Goal: Task Accomplishment & Management: Complete application form

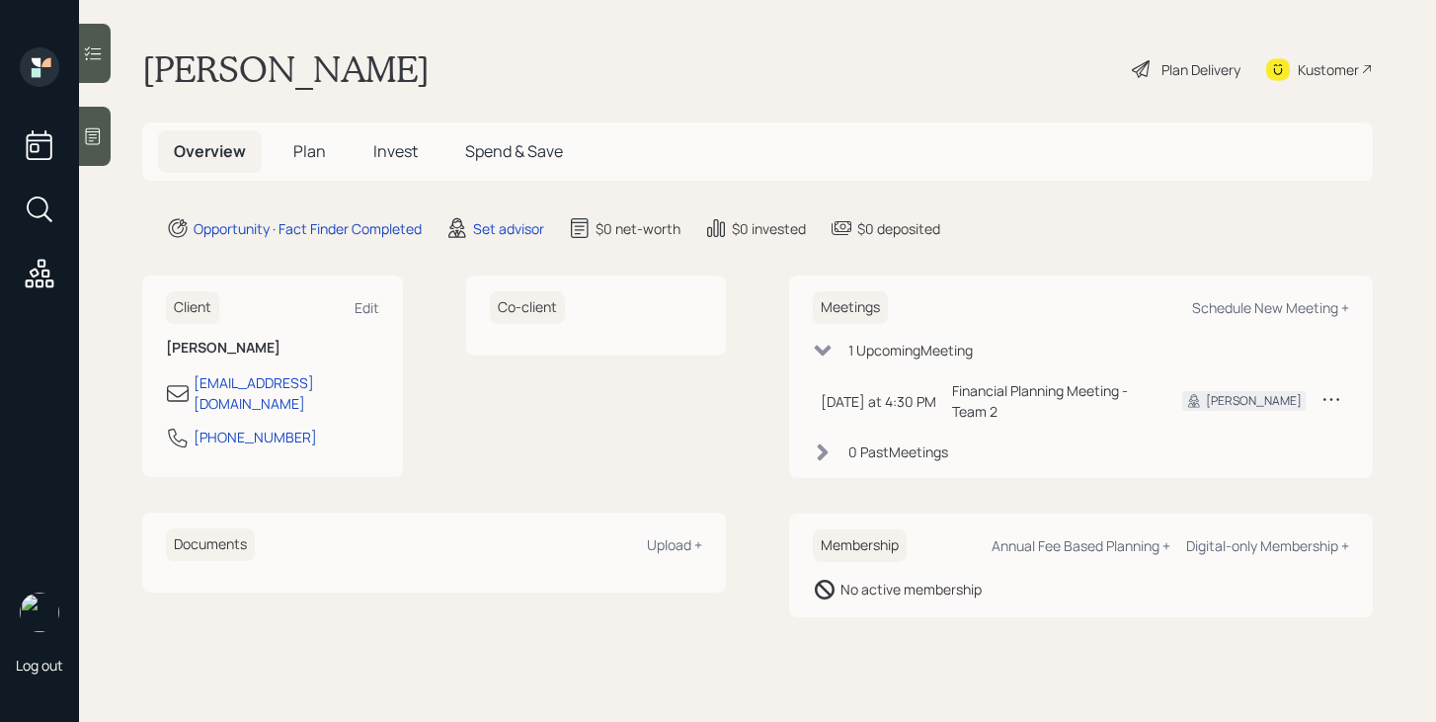
click at [316, 148] on span "Plan" at bounding box center [309, 151] width 33 height 22
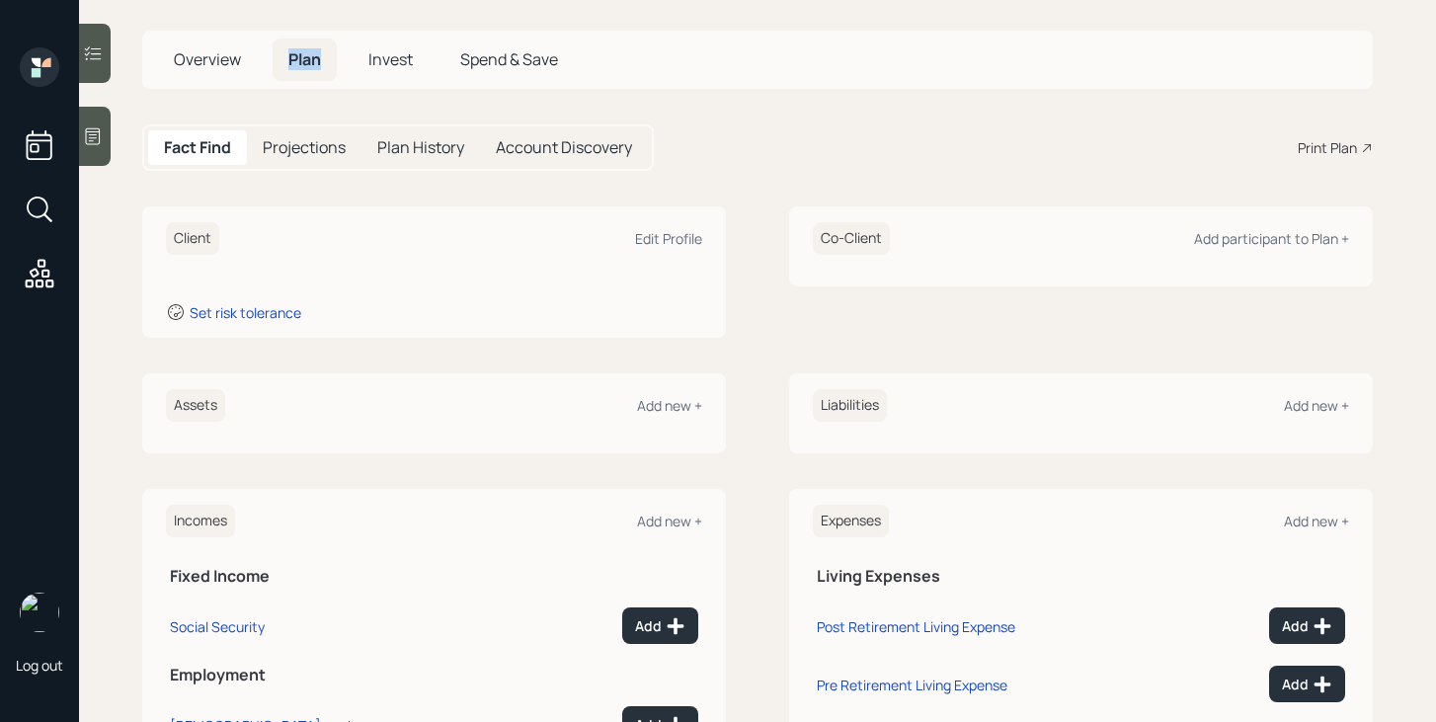
scroll to position [93, 0]
click at [688, 397] on div "Add new +" at bounding box center [669, 404] width 65 height 19
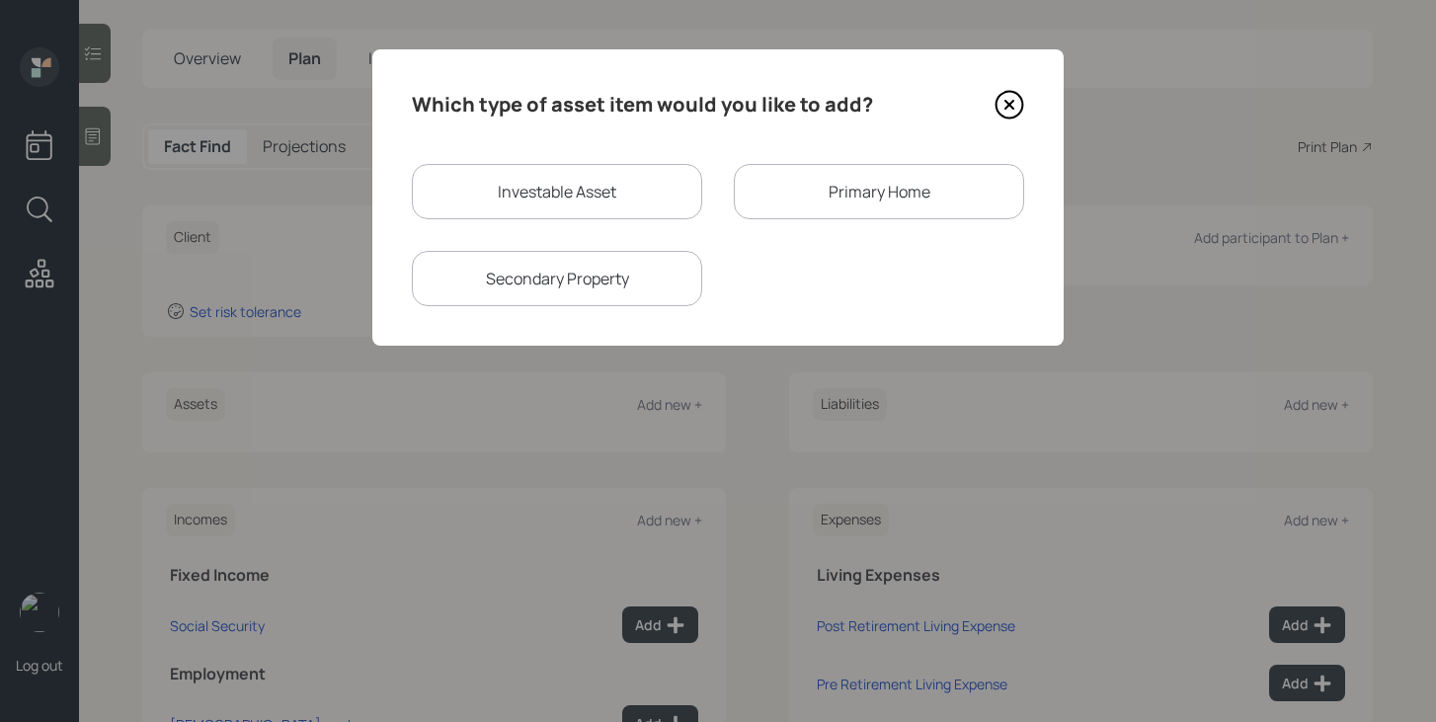
click at [466, 187] on div "Investable Asset" at bounding box center [557, 191] width 290 height 55
select select "taxable"
select select "balanced"
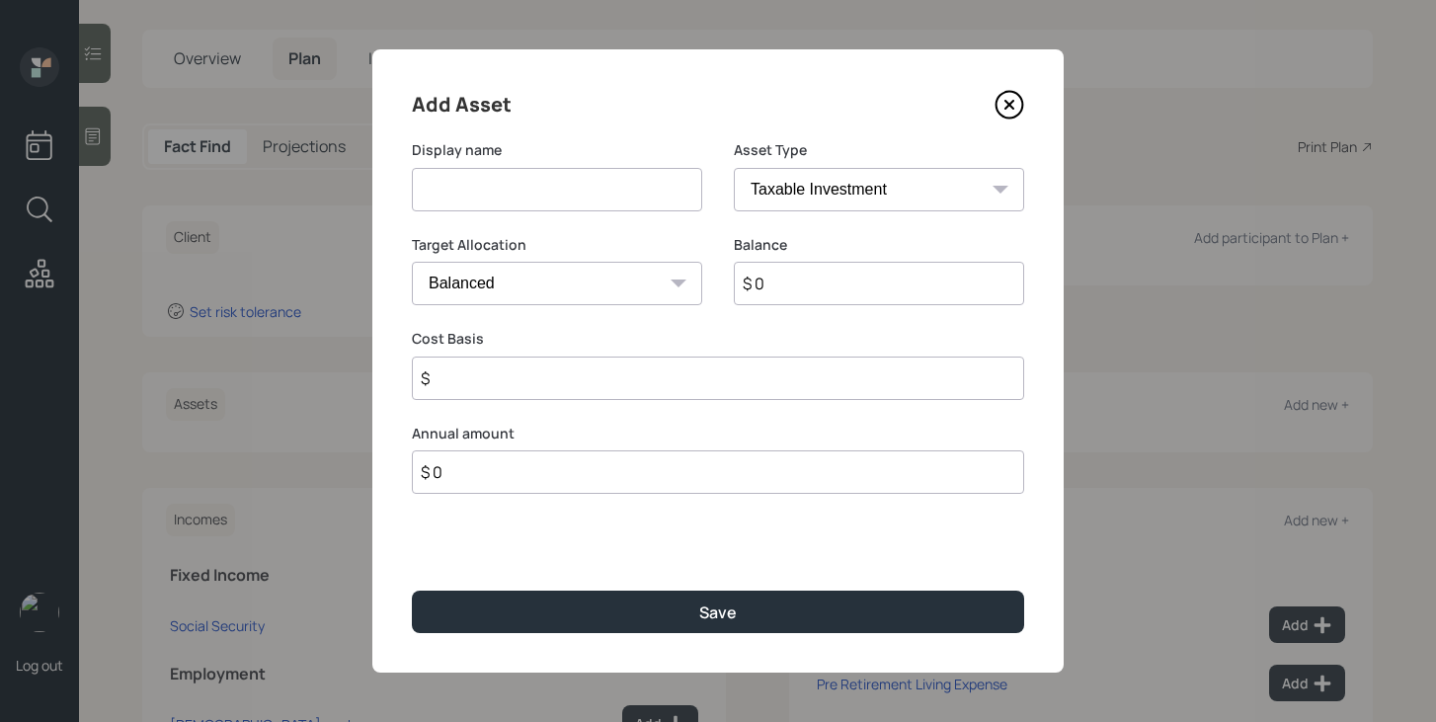
click at [473, 204] on input at bounding box center [557, 189] width 290 height 43
type input "Current 401k"
click at [807, 174] on select "SEP [PERSON_NAME] IRA 401(k) [PERSON_NAME] 401(k) 403(b) [PERSON_NAME] 403(b) 4…" at bounding box center [879, 189] width 290 height 43
select select "company_sponsored"
click at [734, 168] on select "SEP [PERSON_NAME] IRA 401(k) [PERSON_NAME] 401(k) 403(b) [PERSON_NAME] 403(b) 4…" at bounding box center [879, 189] width 290 height 43
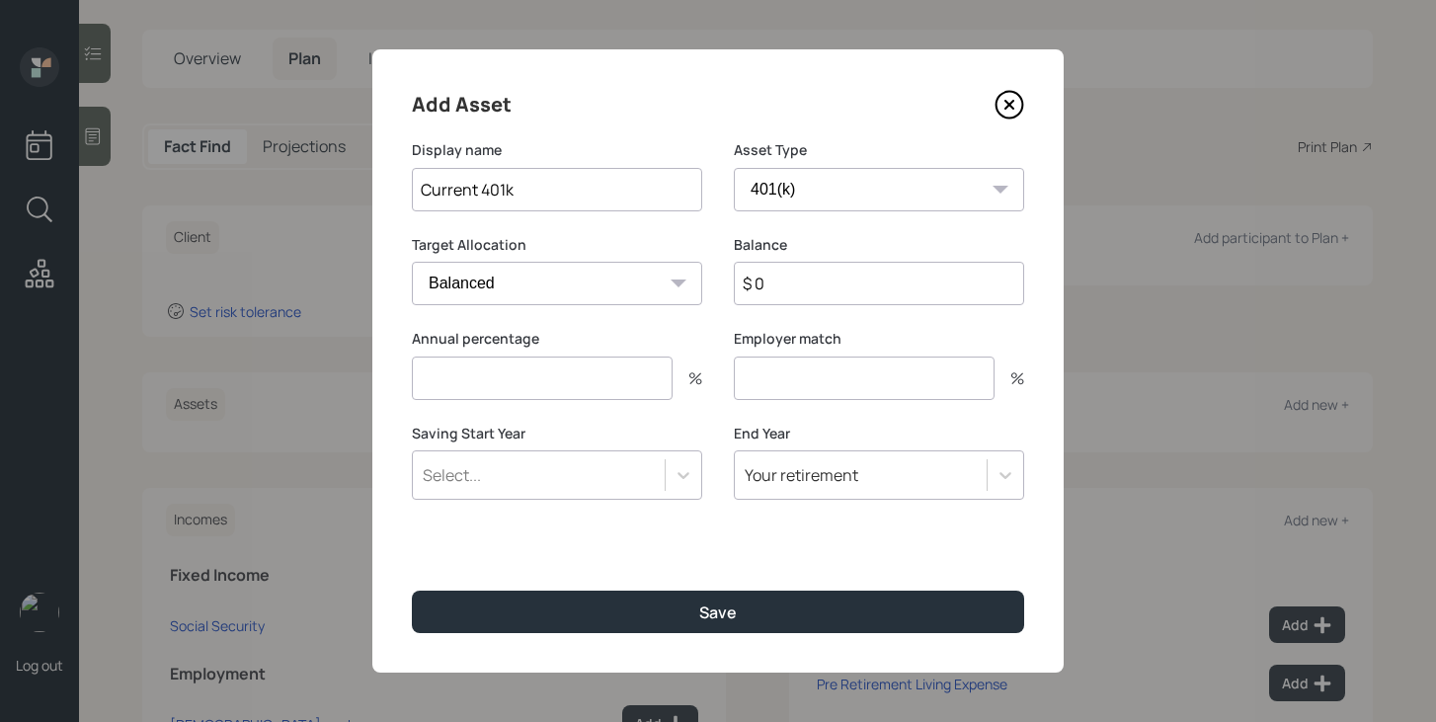
click at [830, 288] on input "$ 0" at bounding box center [879, 283] width 290 height 43
type input "$ 550,000"
click at [640, 384] on input "number" at bounding box center [542, 378] width 261 height 43
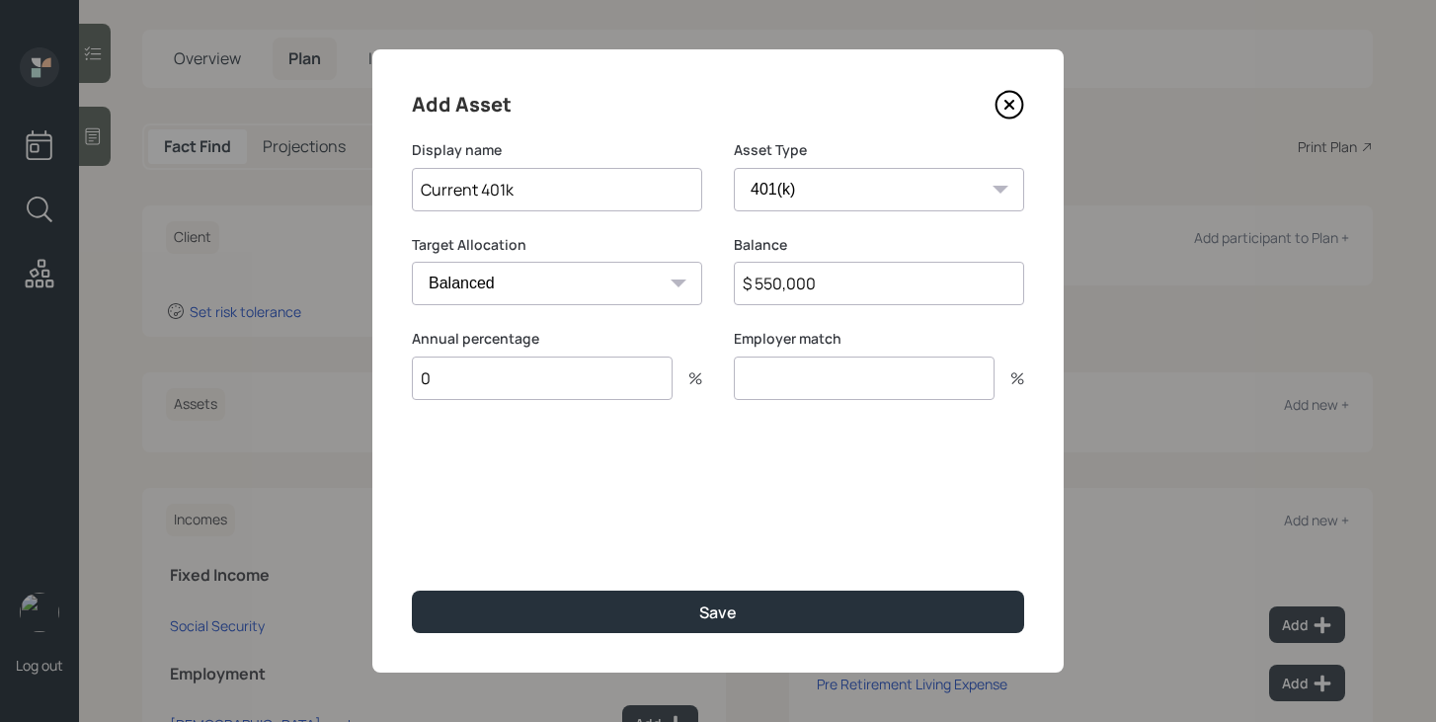
type input "0"
click at [772, 388] on input "number" at bounding box center [864, 378] width 261 height 43
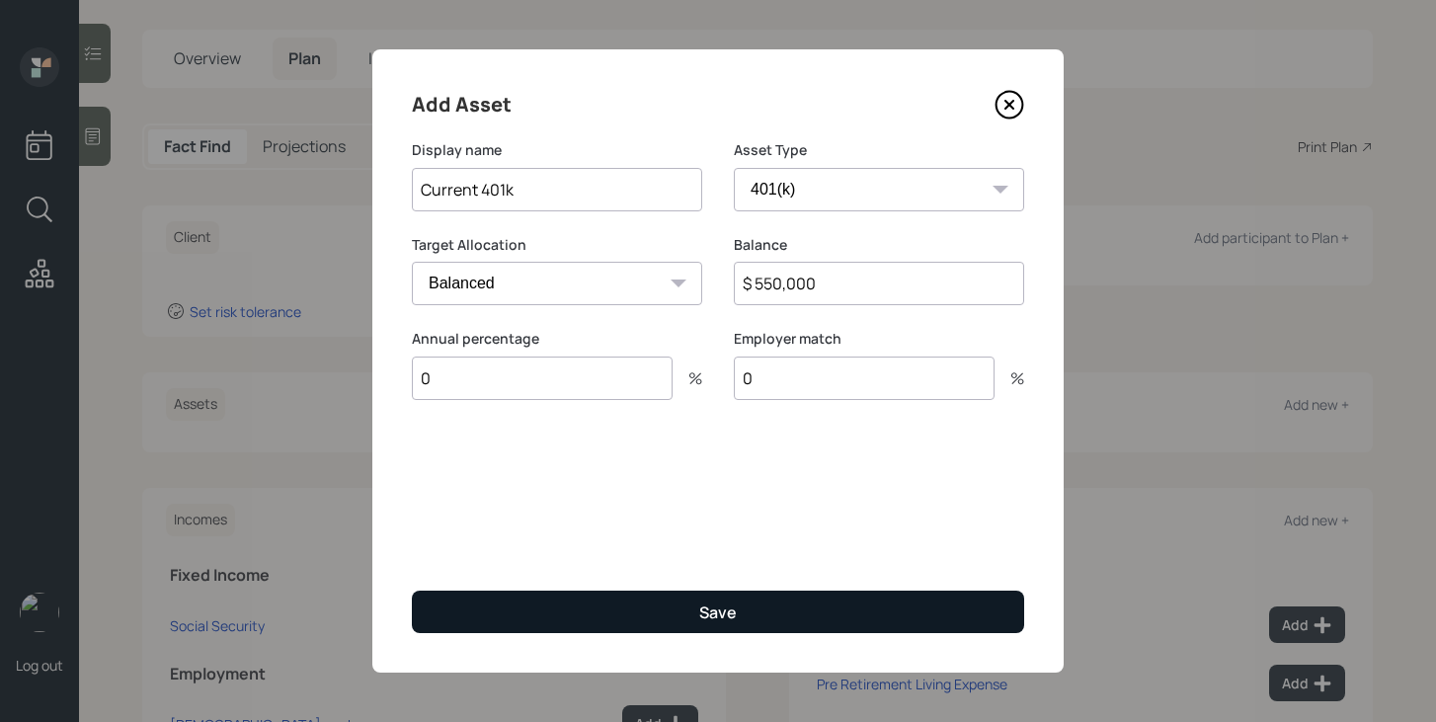
type input "0"
click at [672, 606] on button "Save" at bounding box center [718, 612] width 612 height 42
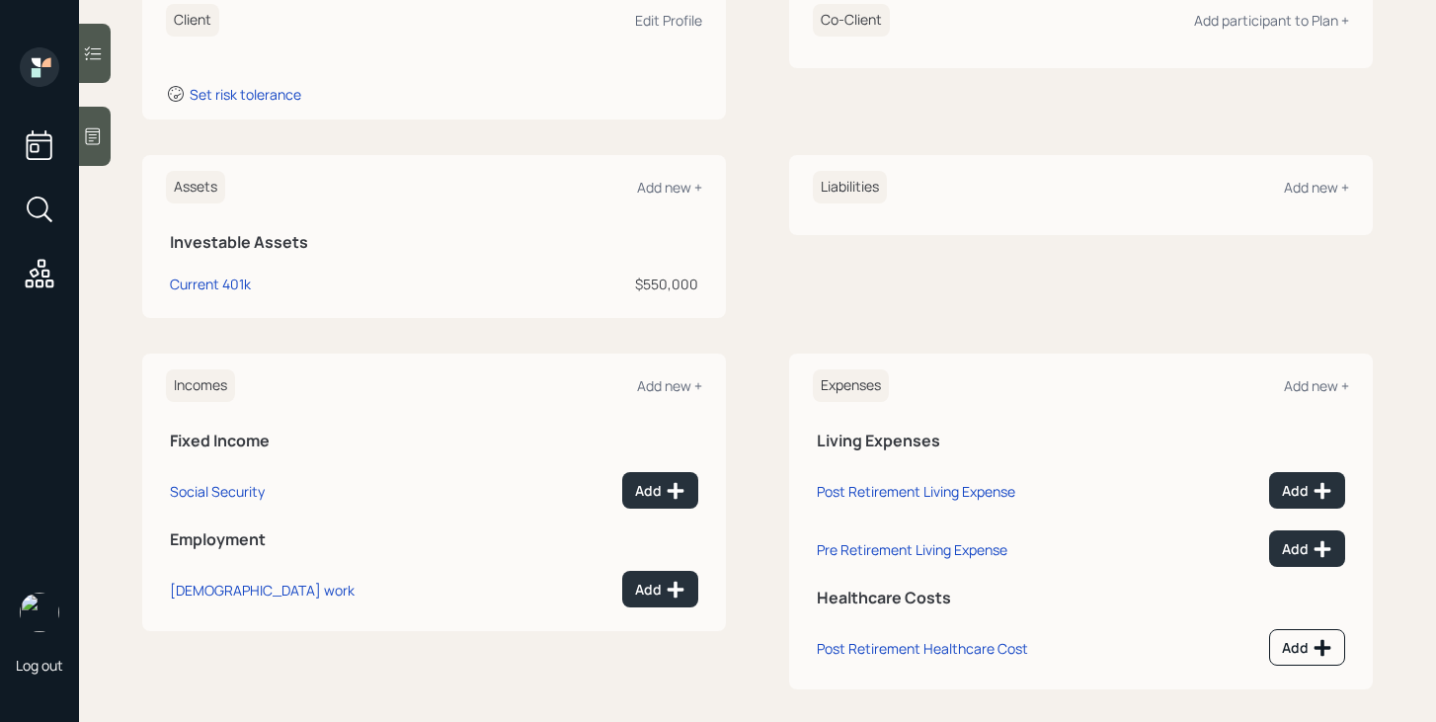
scroll to position [325, 0]
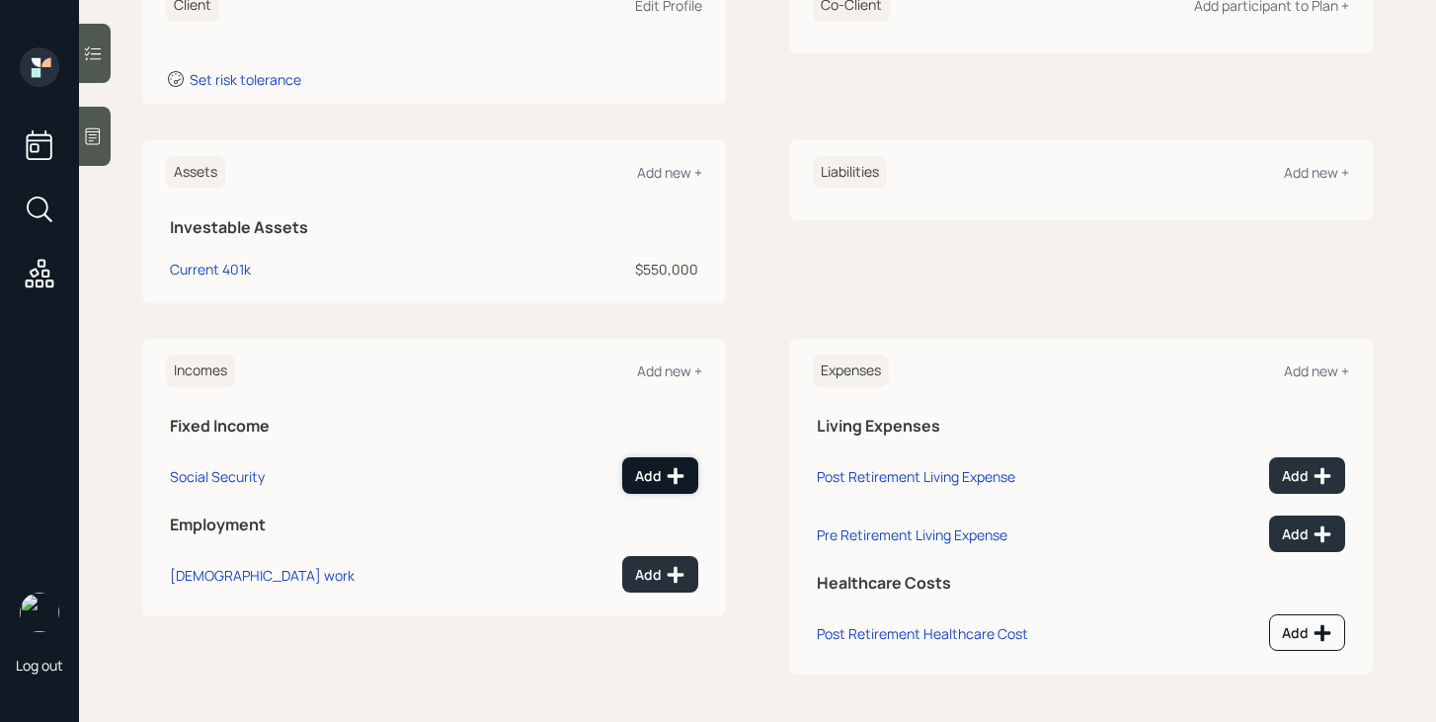
click at [674, 468] on icon at bounding box center [676, 475] width 17 height 17
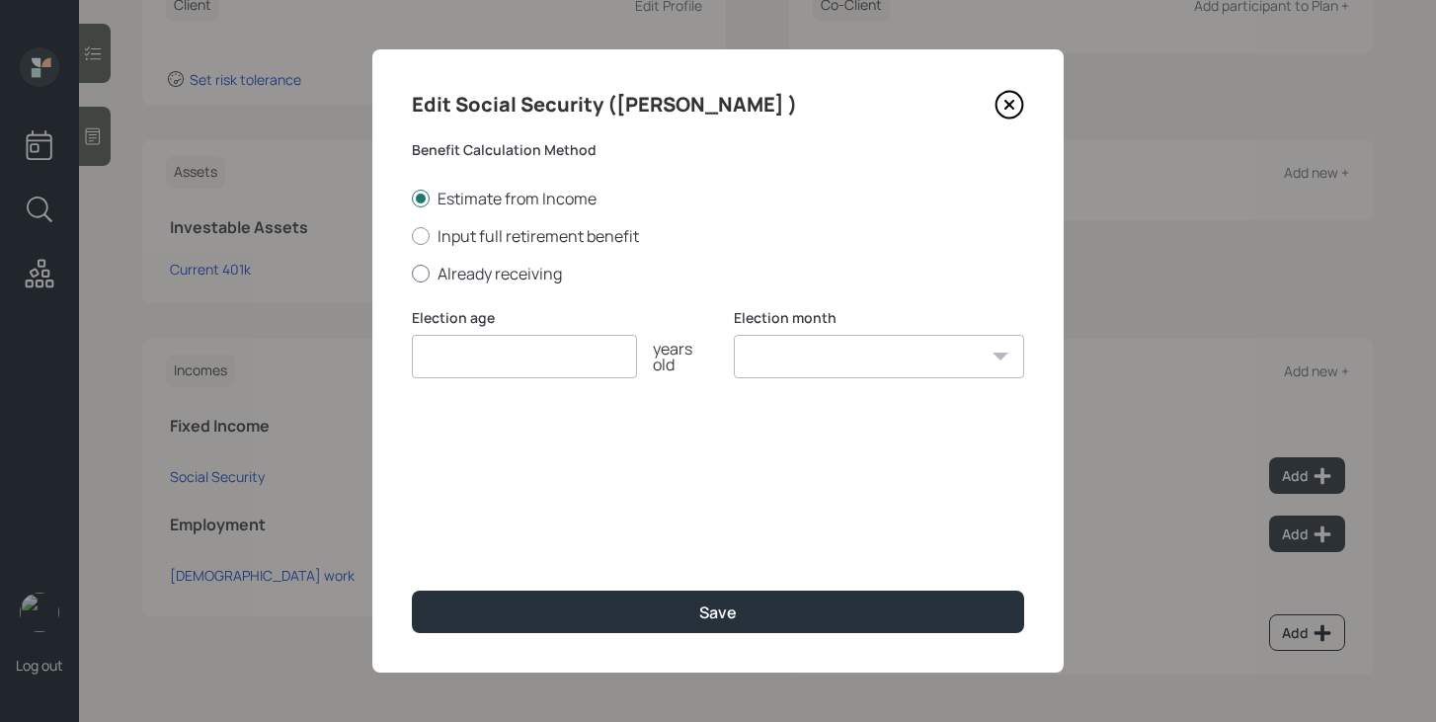
click at [535, 272] on label "Already receiving" at bounding box center [718, 274] width 612 height 22
click at [412, 273] on input "Already receiving" at bounding box center [411, 273] width 1 height 1
radio input "true"
click at [534, 362] on input "number" at bounding box center [524, 356] width 225 height 43
type input "70"
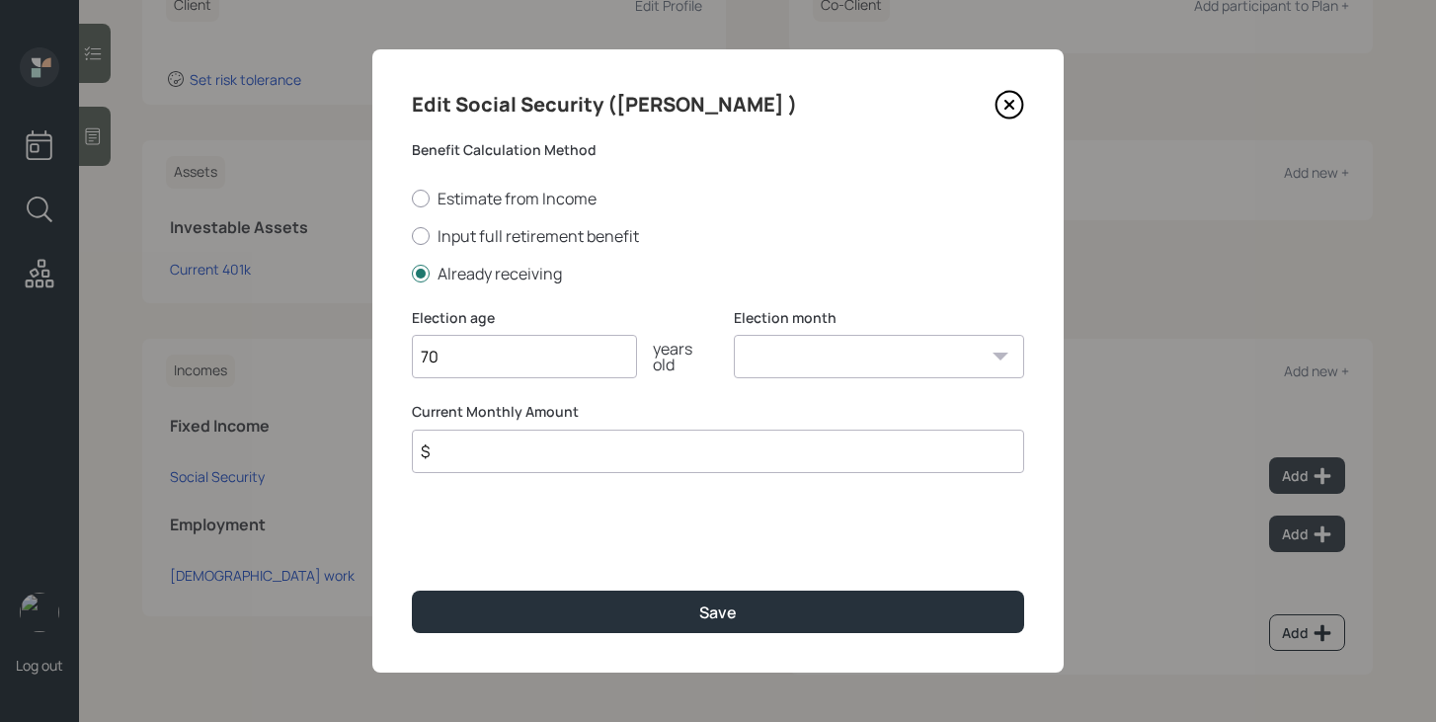
click at [754, 360] on select "January February March April May June July August September October November De…" at bounding box center [879, 356] width 290 height 43
click at [845, 337] on select "January February March April May June July August September October November De…" at bounding box center [879, 356] width 290 height 43
select select "12"
click at [734, 335] on select "January February March April May June July August September October November De…" at bounding box center [879, 356] width 290 height 43
click at [691, 457] on input "$" at bounding box center [718, 451] width 612 height 43
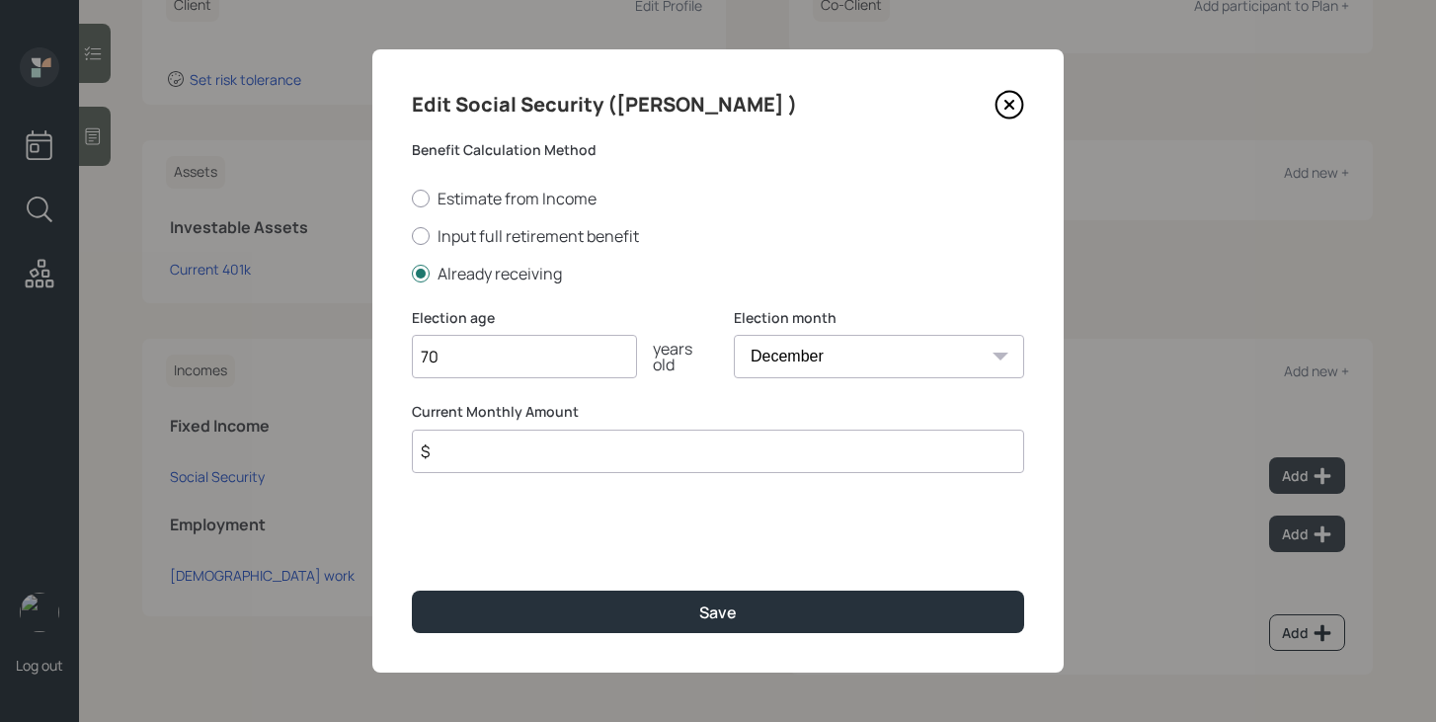
click at [691, 457] on input "$" at bounding box center [718, 451] width 612 height 43
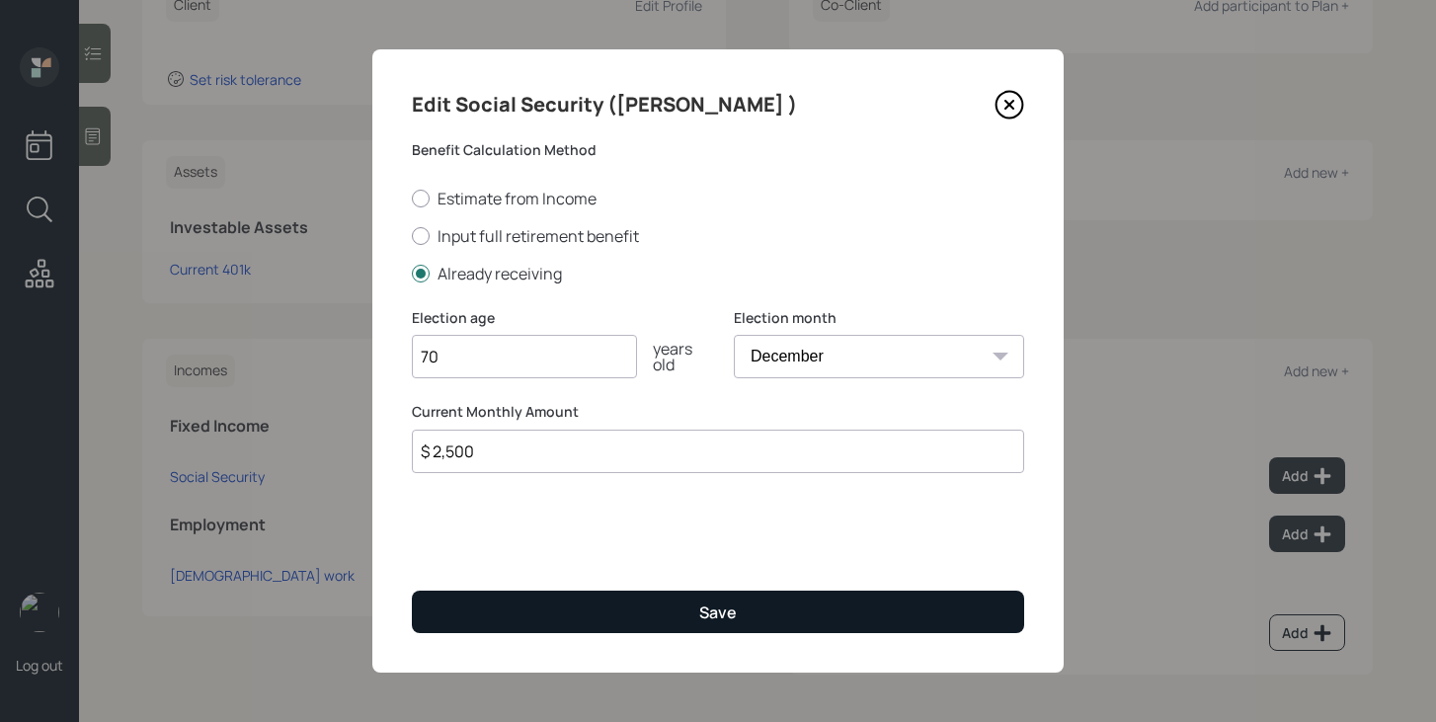
type input "$ 2,500"
click at [697, 599] on button "Save" at bounding box center [718, 612] width 612 height 42
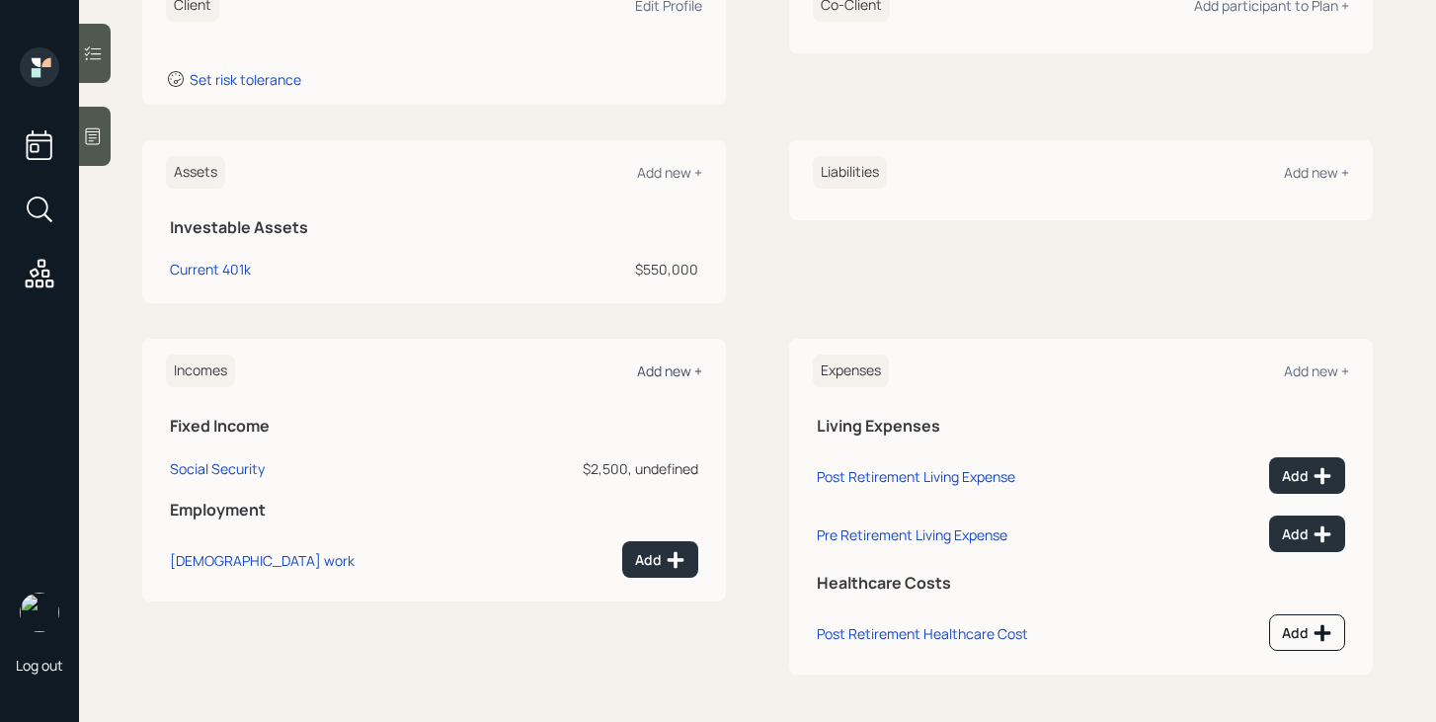
click at [671, 367] on div "Add new +" at bounding box center [669, 370] width 65 height 19
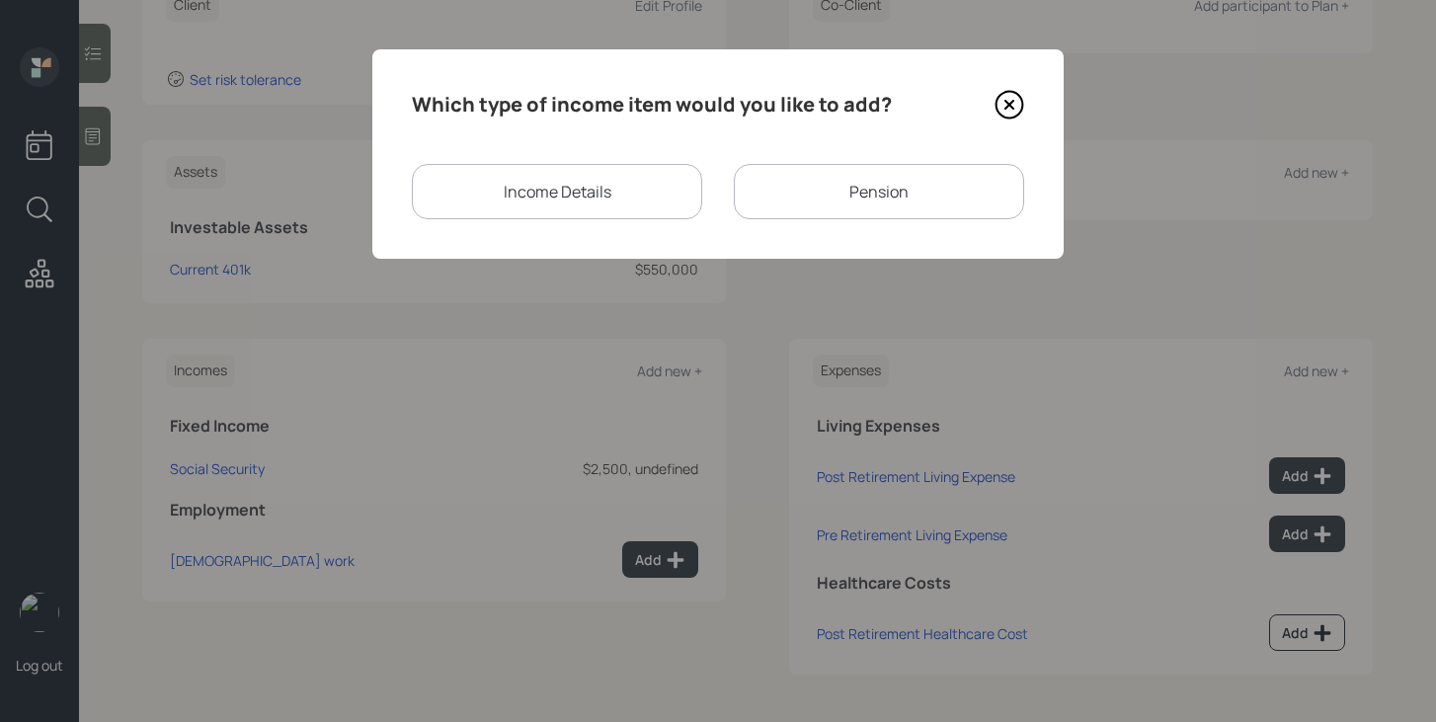
click at [567, 212] on div "Income Details" at bounding box center [557, 191] width 290 height 55
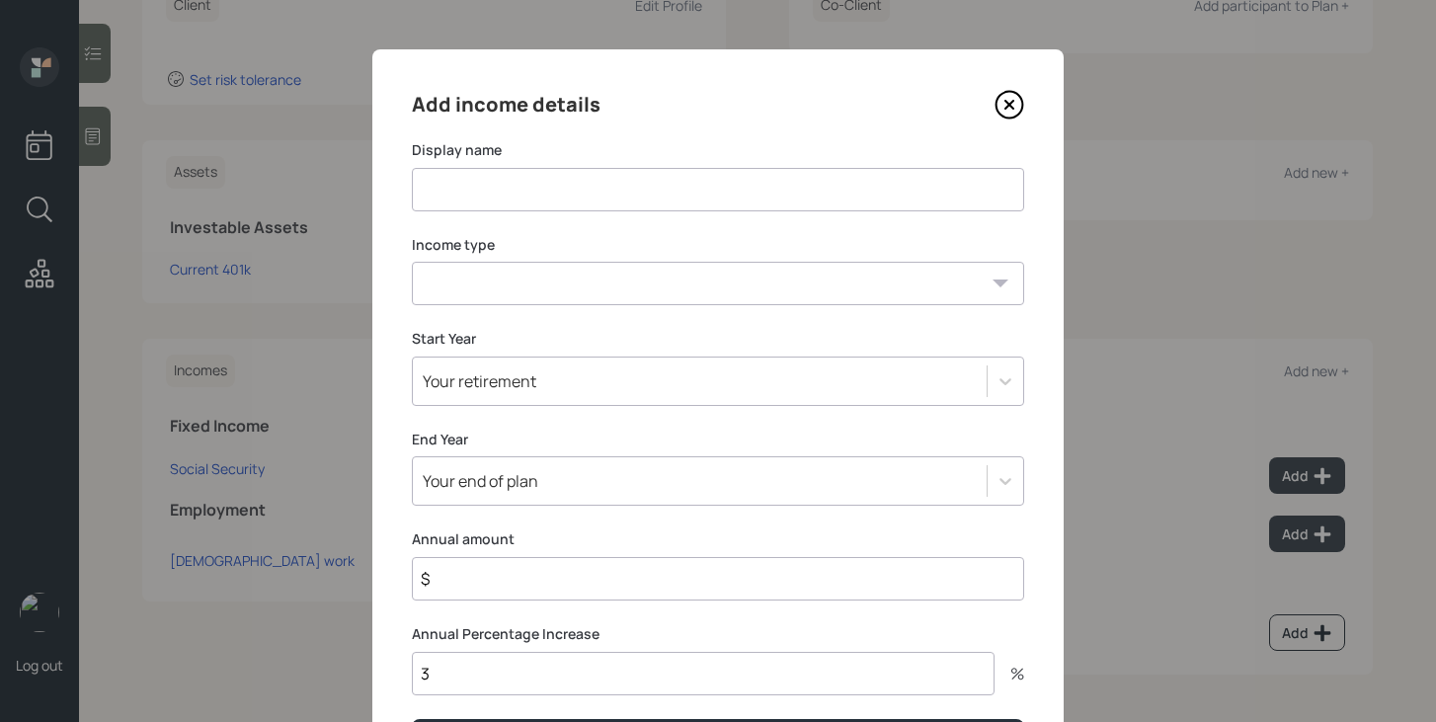
click at [572, 194] on input at bounding box center [718, 189] width 612 height 43
type input "VA Disability"
click at [601, 282] on select "[DEMOGRAPHIC_DATA] work [DEMOGRAPHIC_DATA] work Self employment Other" at bounding box center [718, 283] width 612 height 43
select select "other"
click at [412, 262] on select "[DEMOGRAPHIC_DATA] work [DEMOGRAPHIC_DATA] work Self employment Other" at bounding box center [718, 283] width 612 height 43
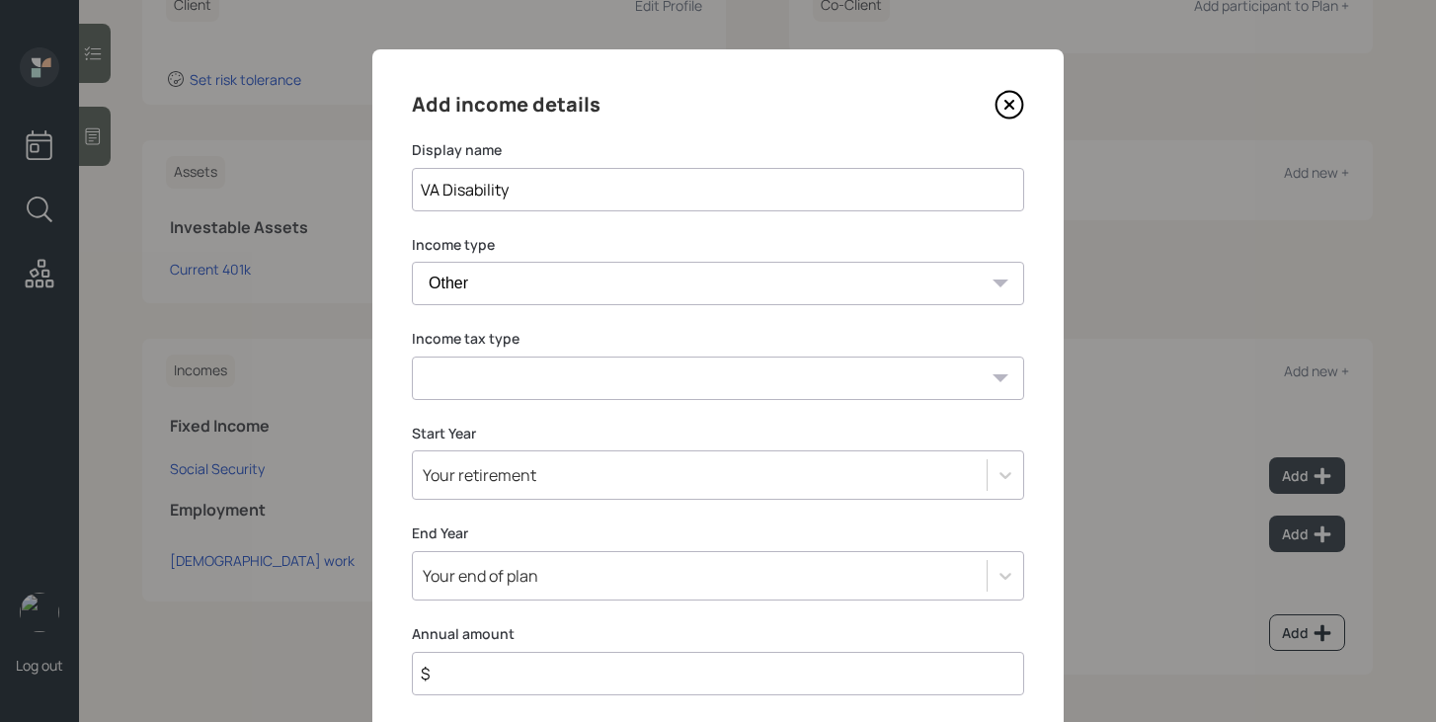
click at [553, 355] on div "Income tax type Tax-free Earned Self Employment Alimony Royalties Pension / Ann…" at bounding box center [718, 364] width 612 height 71
click at [553, 380] on select "Tax-free Earned Self Employment Alimony Royalties Pension / Annuity Interest Di…" at bounding box center [718, 378] width 612 height 43
select select "tax_free"
click at [412, 357] on select "Tax-free Earned Self Employment Alimony Royalties Pension / Annuity Interest Di…" at bounding box center [718, 378] width 612 height 43
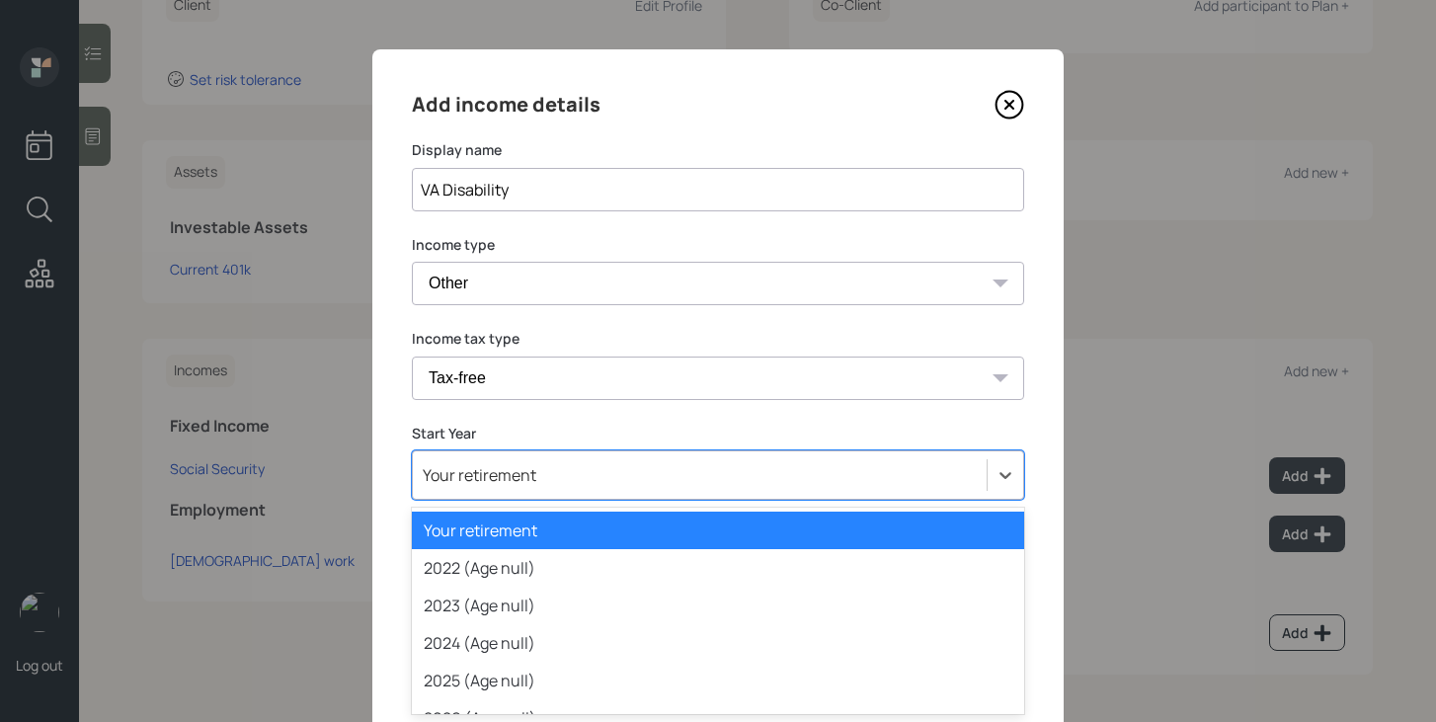
click at [530, 479] on div "option Your retirement selected, 1 of 79. 79 results available. Use Up and Down…" at bounding box center [718, 474] width 612 height 49
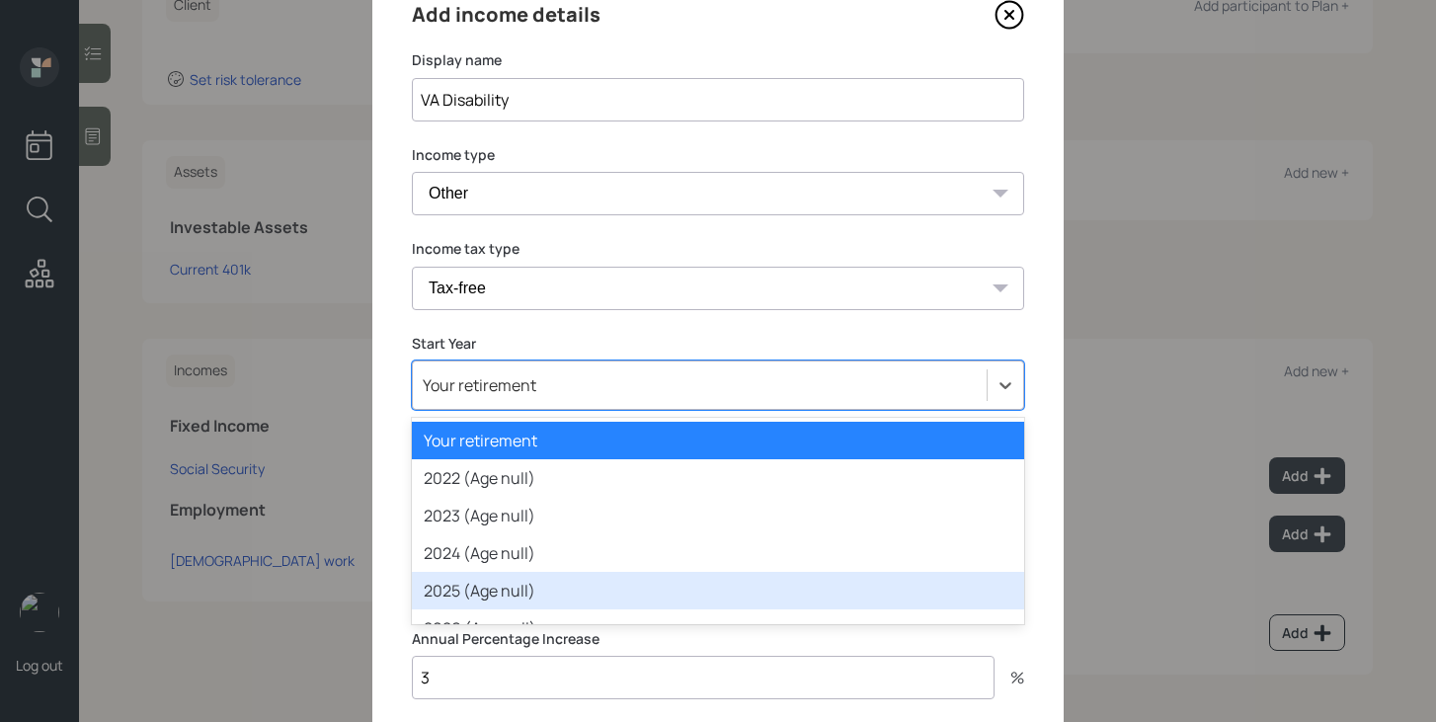
click at [511, 578] on div "2025 (Age null)" at bounding box center [718, 591] width 612 height 38
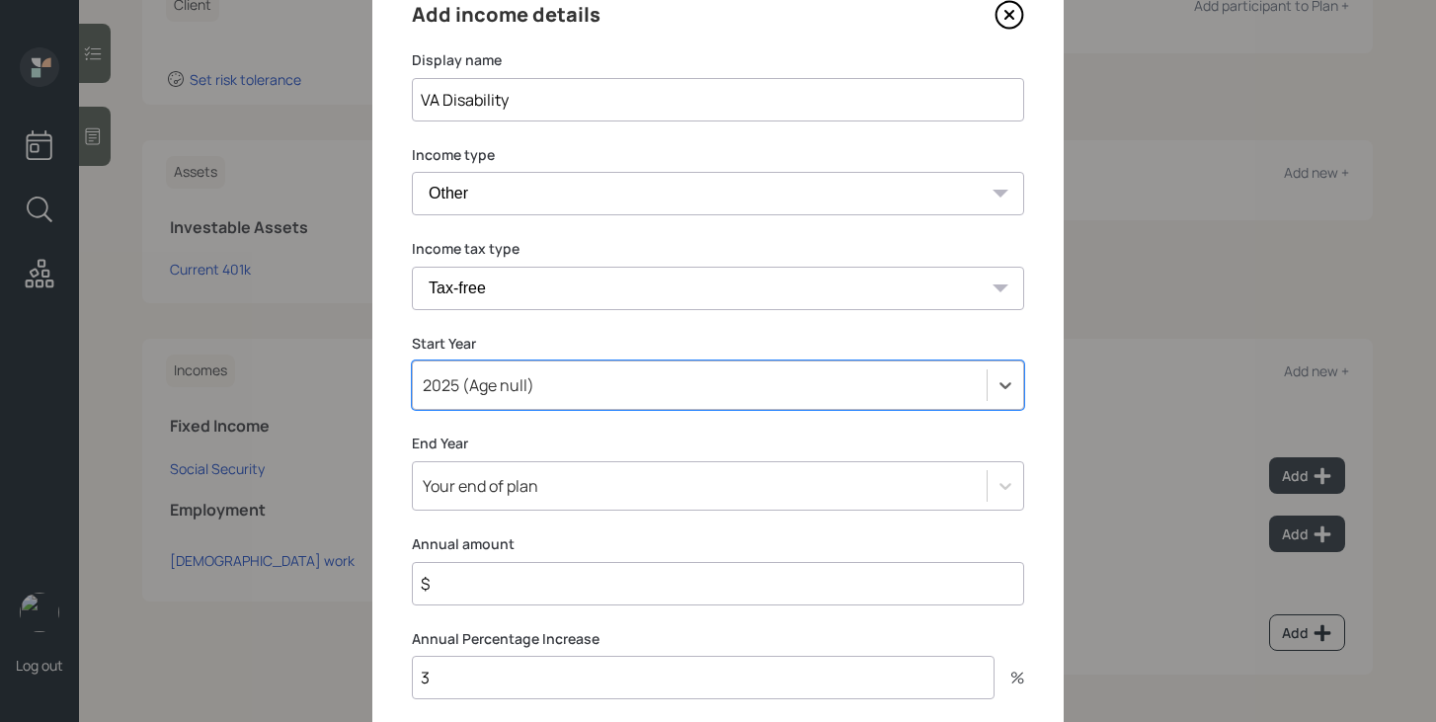
click at [494, 594] on input "$" at bounding box center [718, 583] width 612 height 43
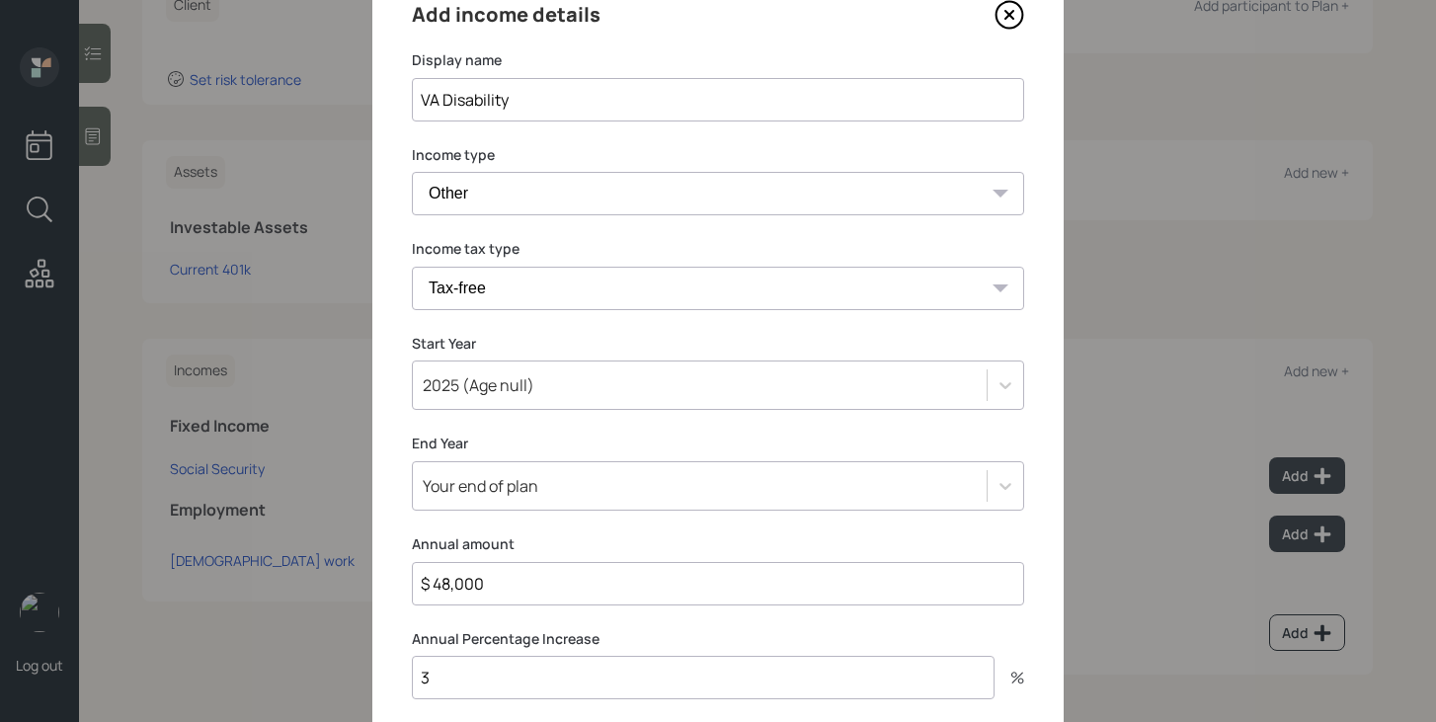
type input "$ 48,000"
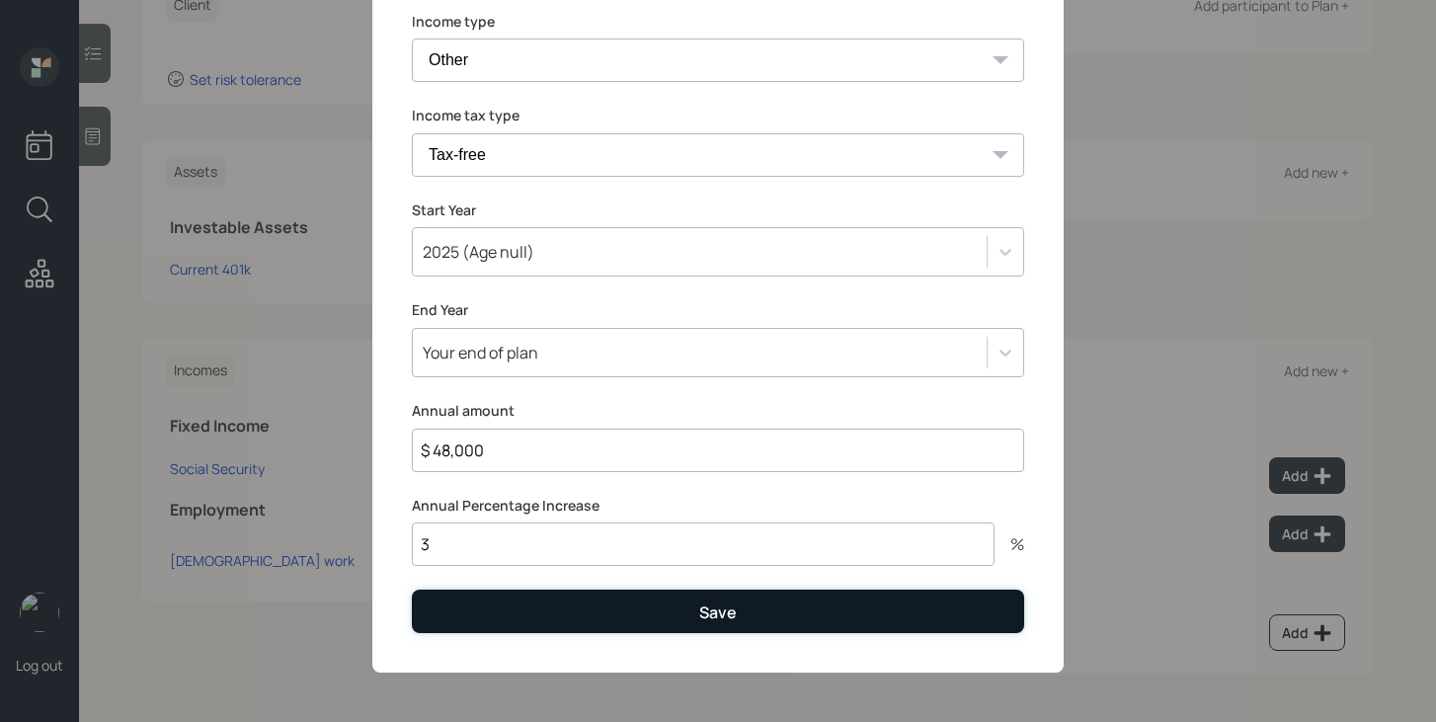
click at [524, 605] on button "Save" at bounding box center [718, 611] width 612 height 42
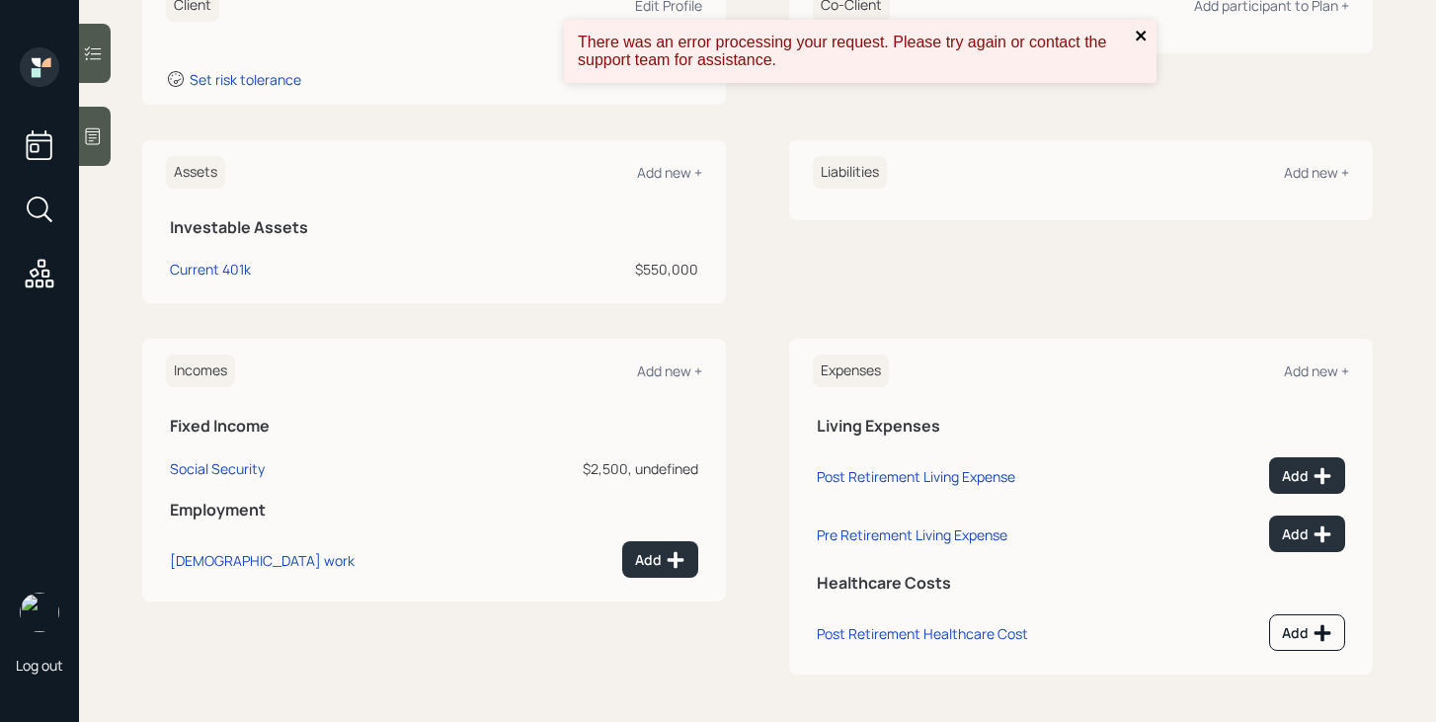
click at [1147, 40] on icon "close" at bounding box center [1142, 36] width 14 height 16
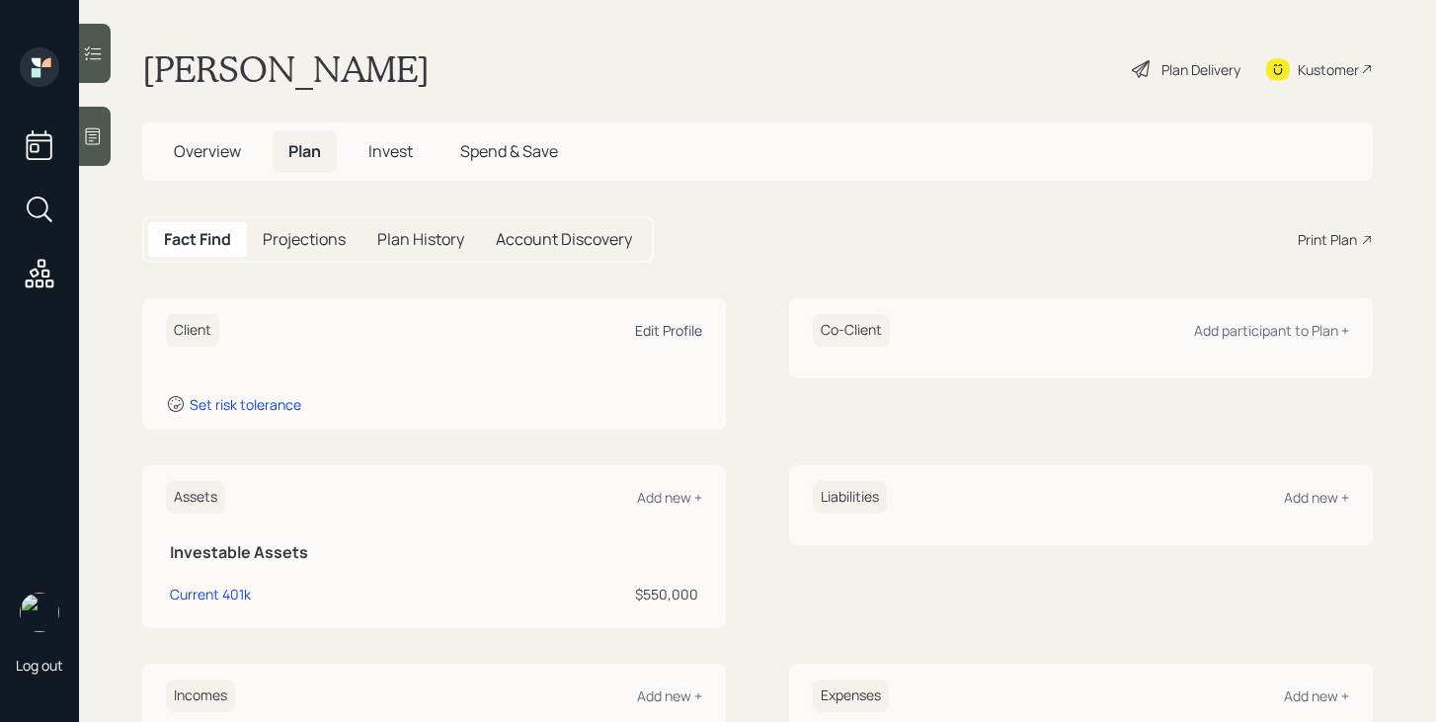
click at [695, 337] on div "Edit Profile" at bounding box center [668, 330] width 67 height 19
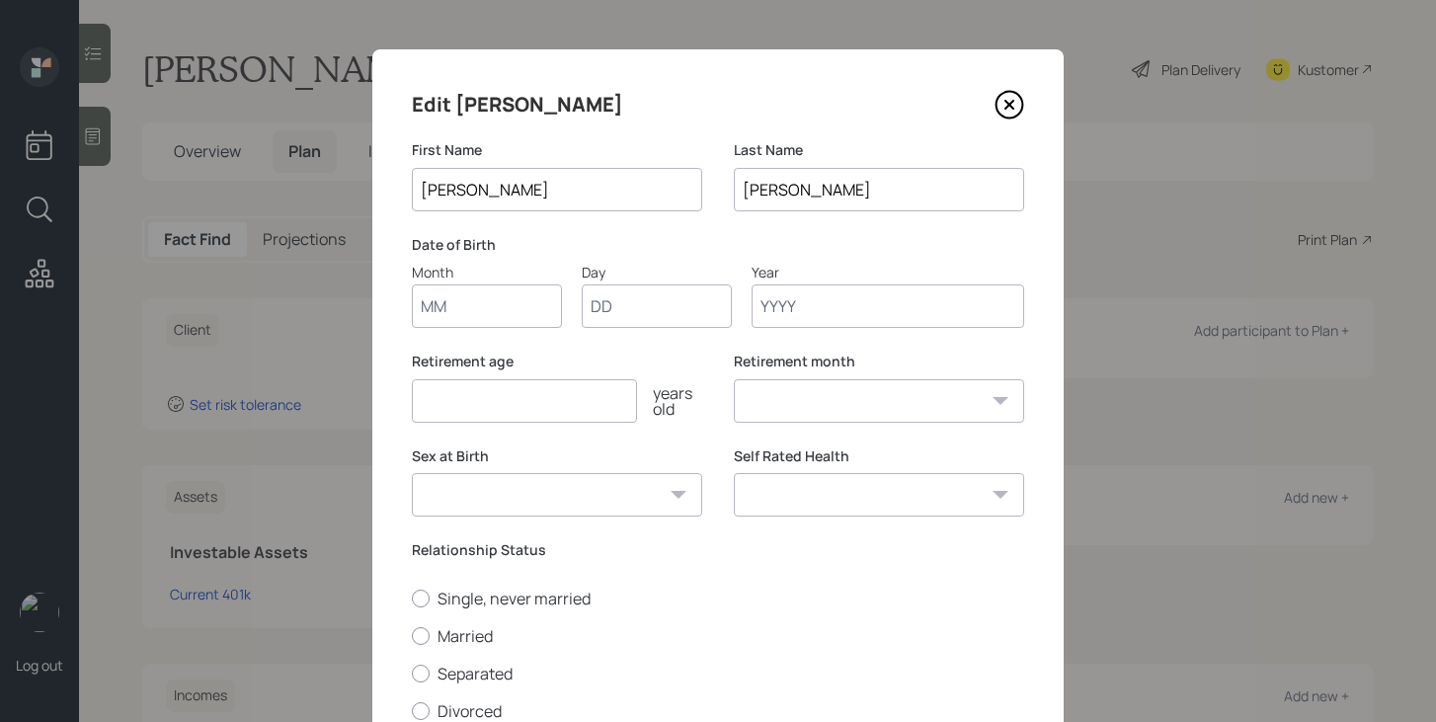
click at [518, 323] on input "Month" at bounding box center [487, 305] width 150 height 43
type input "01"
type input "1951"
select select "1"
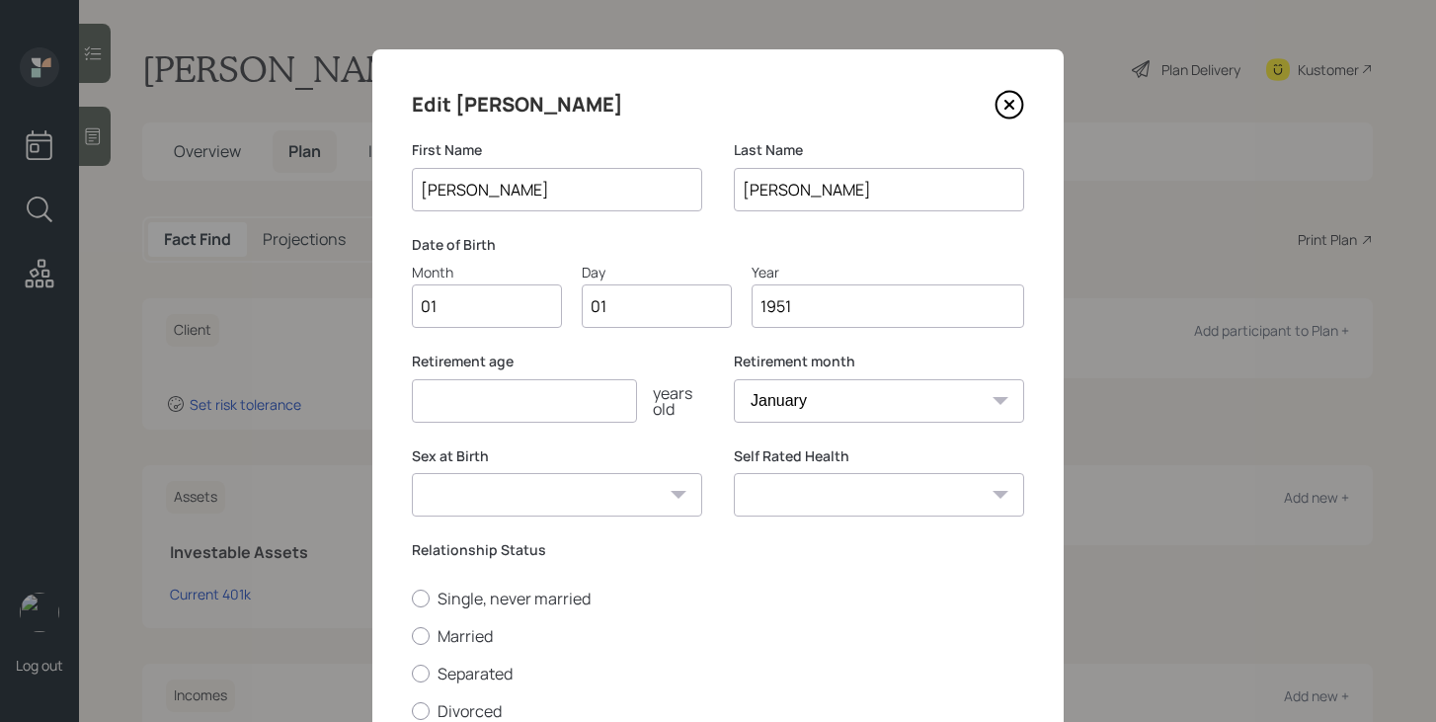
type input "1951"
click at [459, 412] on input "number" at bounding box center [524, 400] width 225 height 43
type input "75"
click at [847, 390] on select "January February March April May June July August September October November De…" at bounding box center [879, 400] width 290 height 43
select select "10"
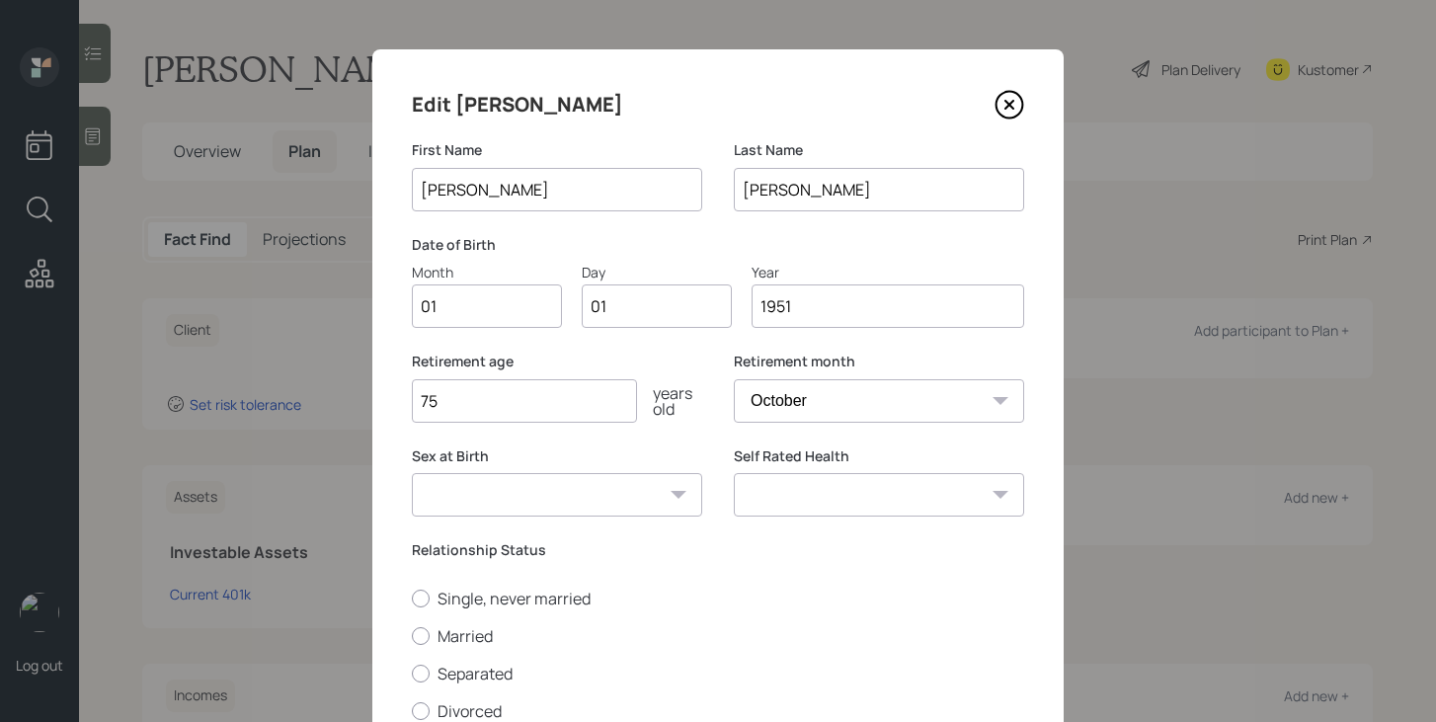
click at [734, 379] on select "January February March April May June July August September October November De…" at bounding box center [879, 400] width 290 height 43
click at [641, 502] on select "[DEMOGRAPHIC_DATA] [DEMOGRAPHIC_DATA] Other / Prefer not to say" at bounding box center [557, 494] width 290 height 43
select select "[DEMOGRAPHIC_DATA]"
click at [412, 473] on select "[DEMOGRAPHIC_DATA] [DEMOGRAPHIC_DATA] Other / Prefer not to say" at bounding box center [557, 494] width 290 height 43
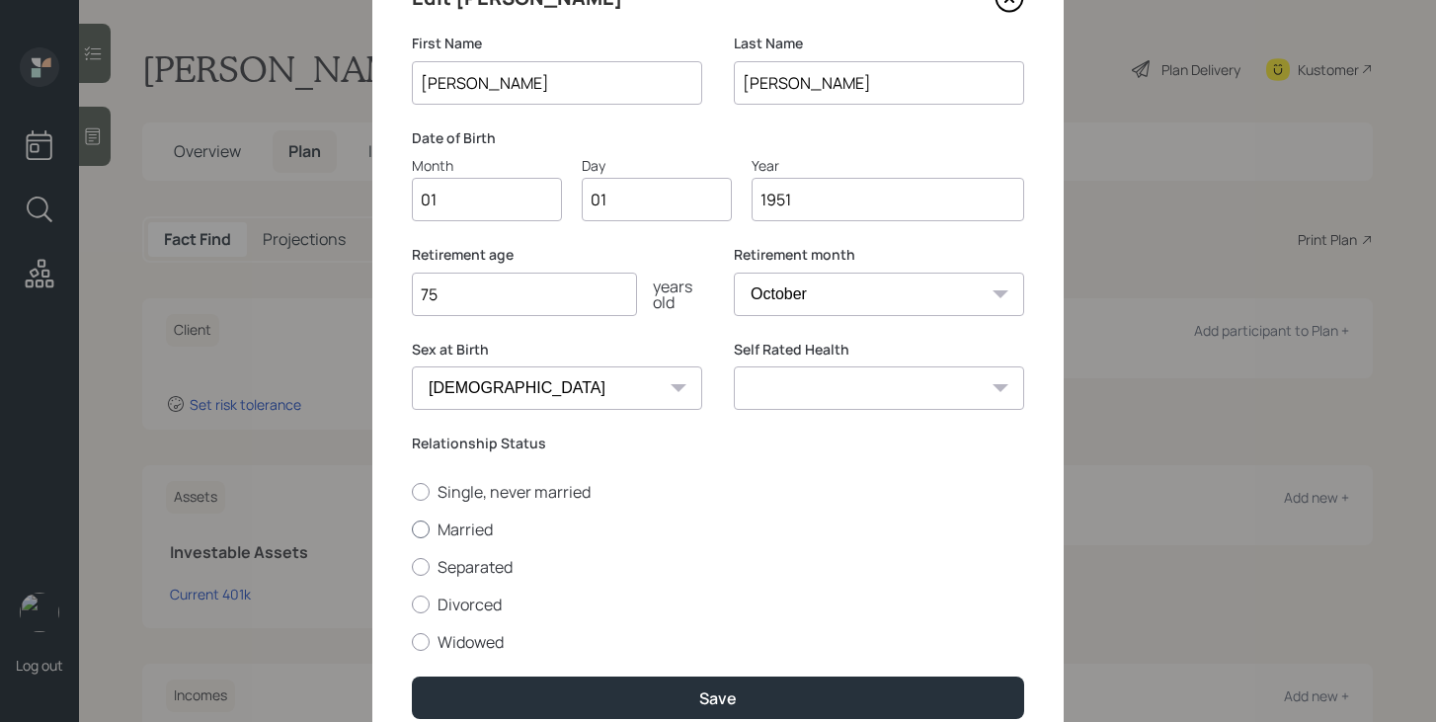
scroll to position [194, 0]
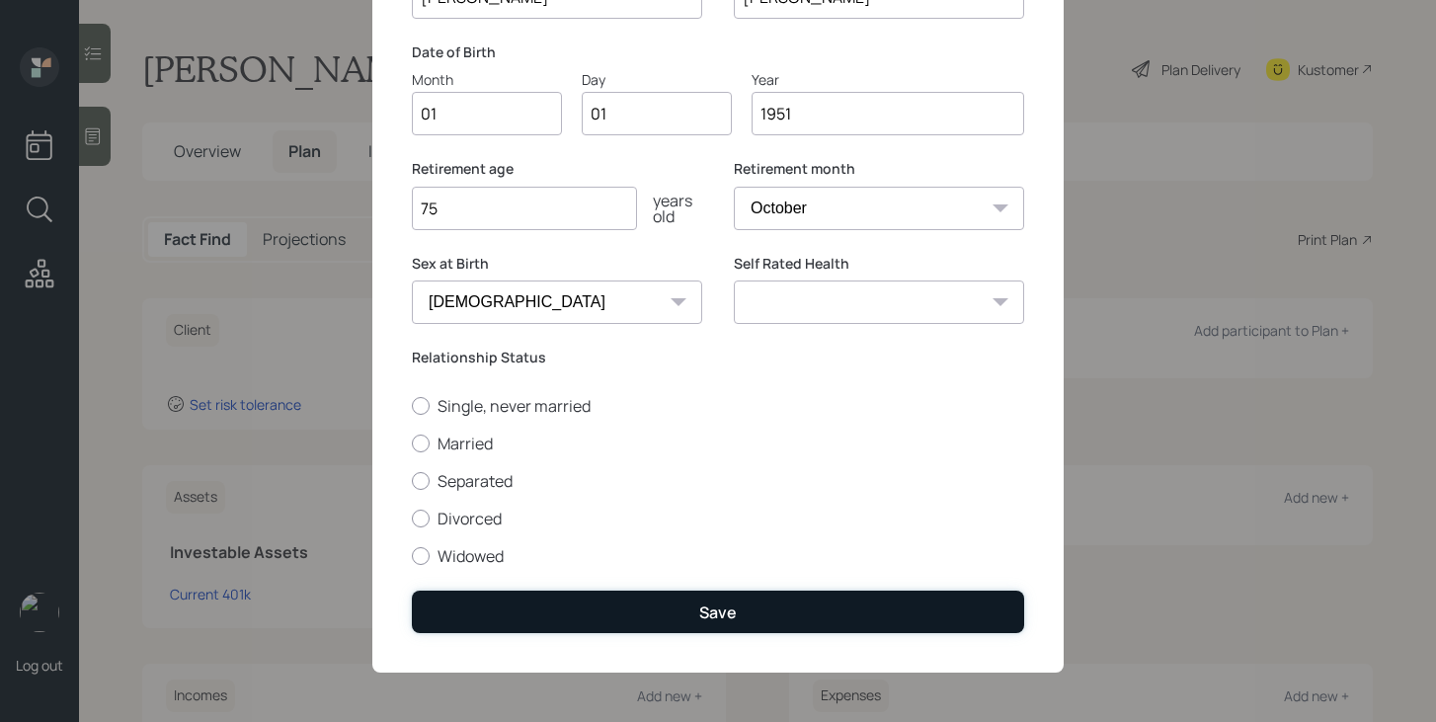
click at [658, 610] on button "Save" at bounding box center [718, 612] width 612 height 42
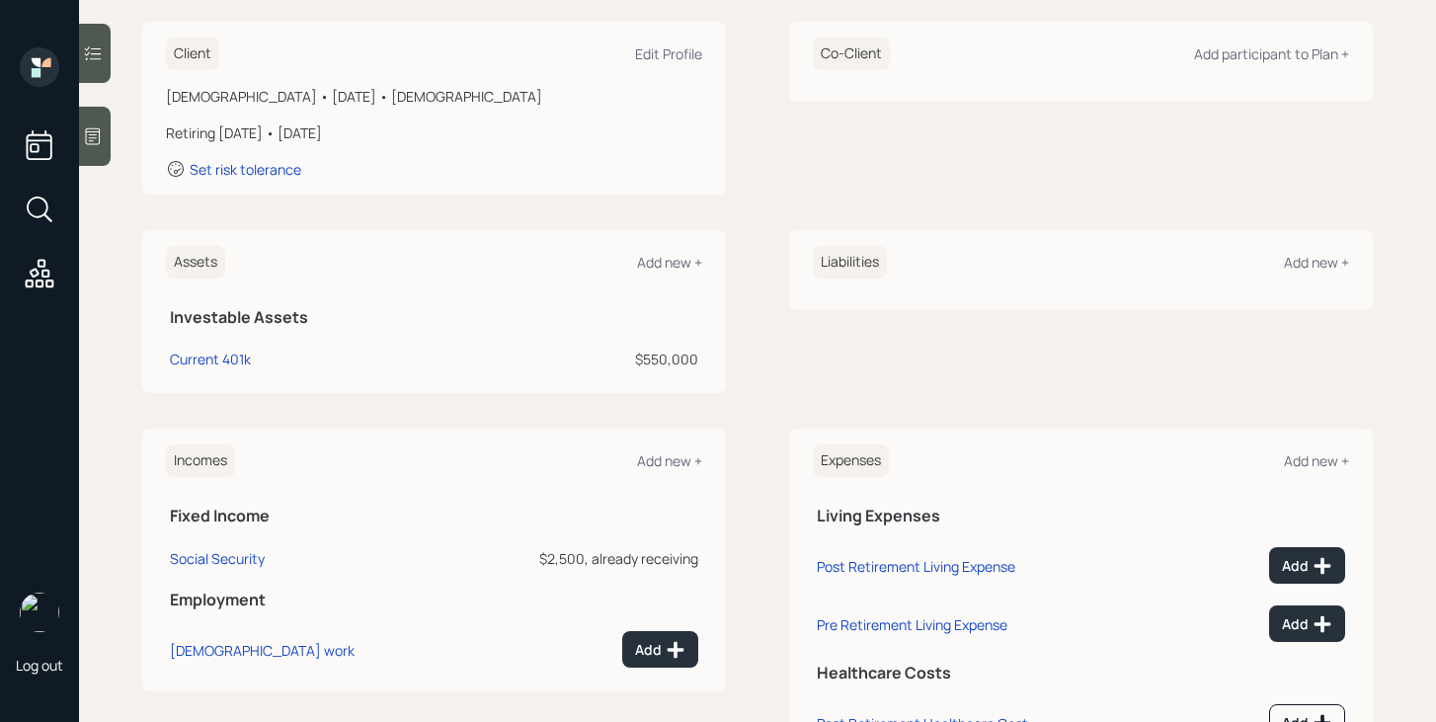
scroll to position [366, 0]
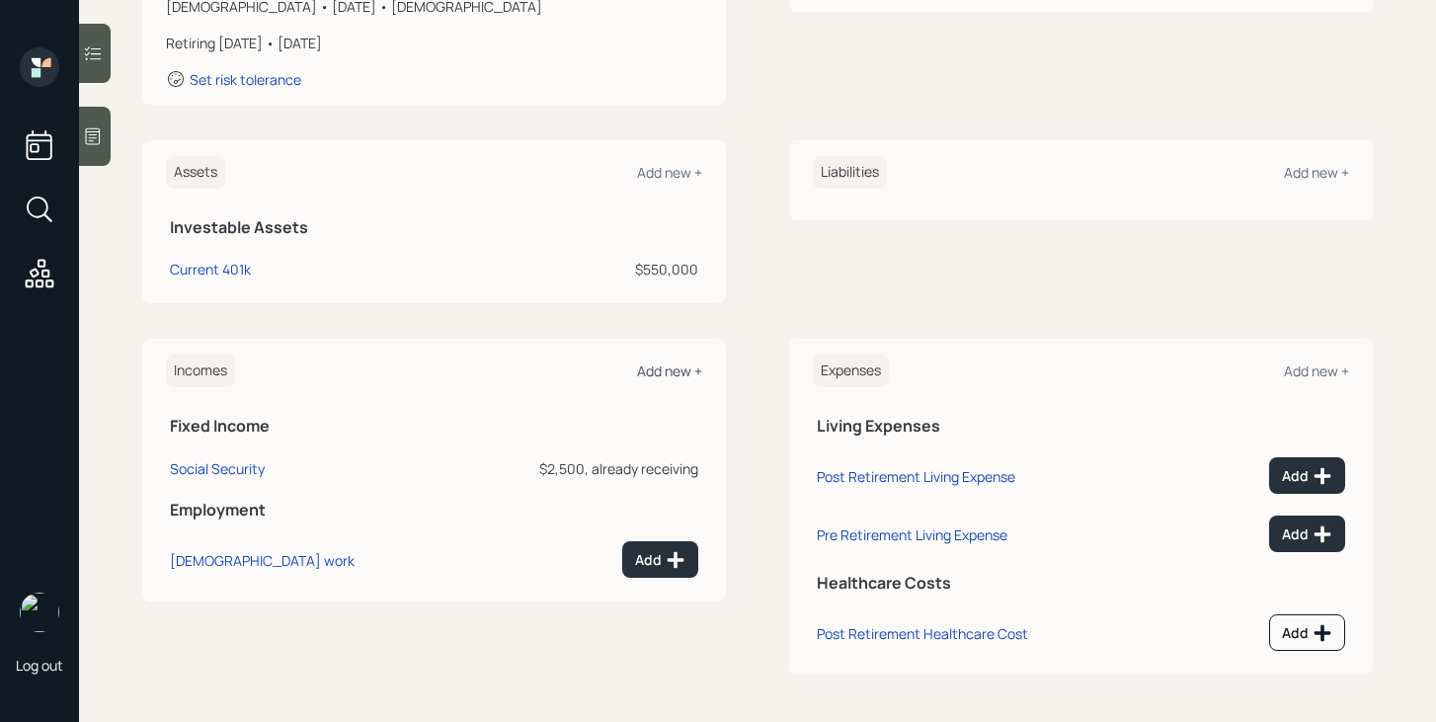
click at [682, 370] on div "Add new +" at bounding box center [669, 370] width 65 height 19
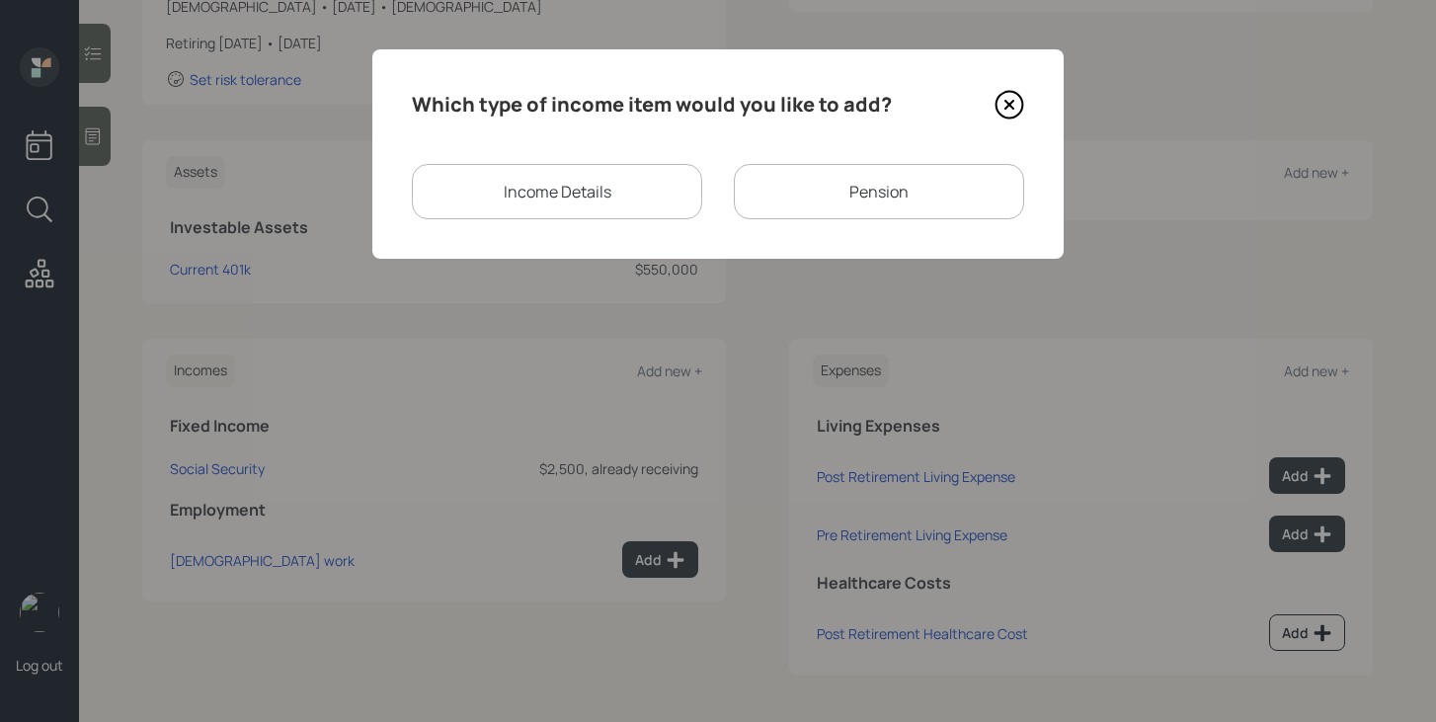
click at [616, 200] on div "Income Details" at bounding box center [557, 191] width 290 height 55
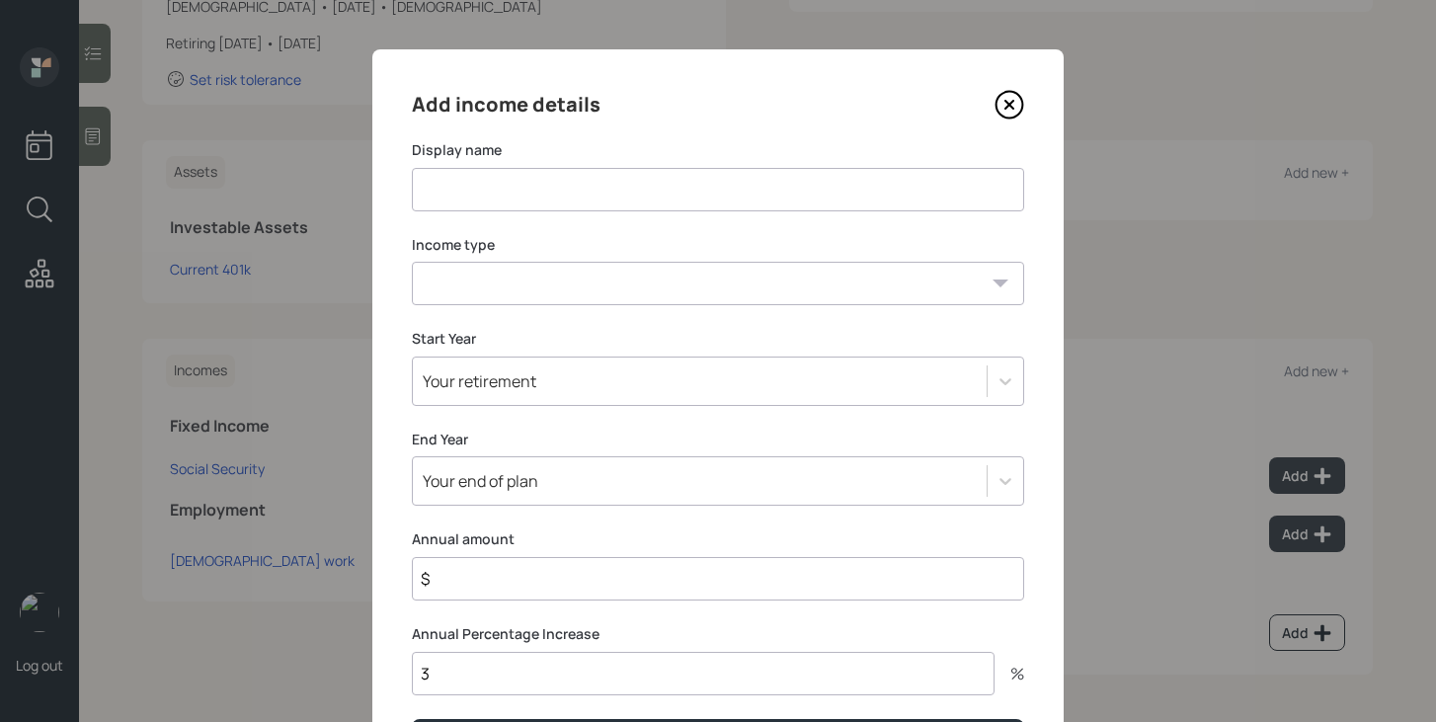
click at [616, 198] on input at bounding box center [718, 189] width 612 height 43
type input "VA Disability"
click at [611, 278] on select "[DEMOGRAPHIC_DATA] work [DEMOGRAPHIC_DATA] work Self employment Other" at bounding box center [718, 283] width 612 height 43
click at [412, 262] on select "[DEMOGRAPHIC_DATA] work [DEMOGRAPHIC_DATA] work Self employment Other" at bounding box center [718, 283] width 612 height 43
click at [609, 280] on select "[DEMOGRAPHIC_DATA] work [DEMOGRAPHIC_DATA] work Self employment Other" at bounding box center [718, 283] width 612 height 43
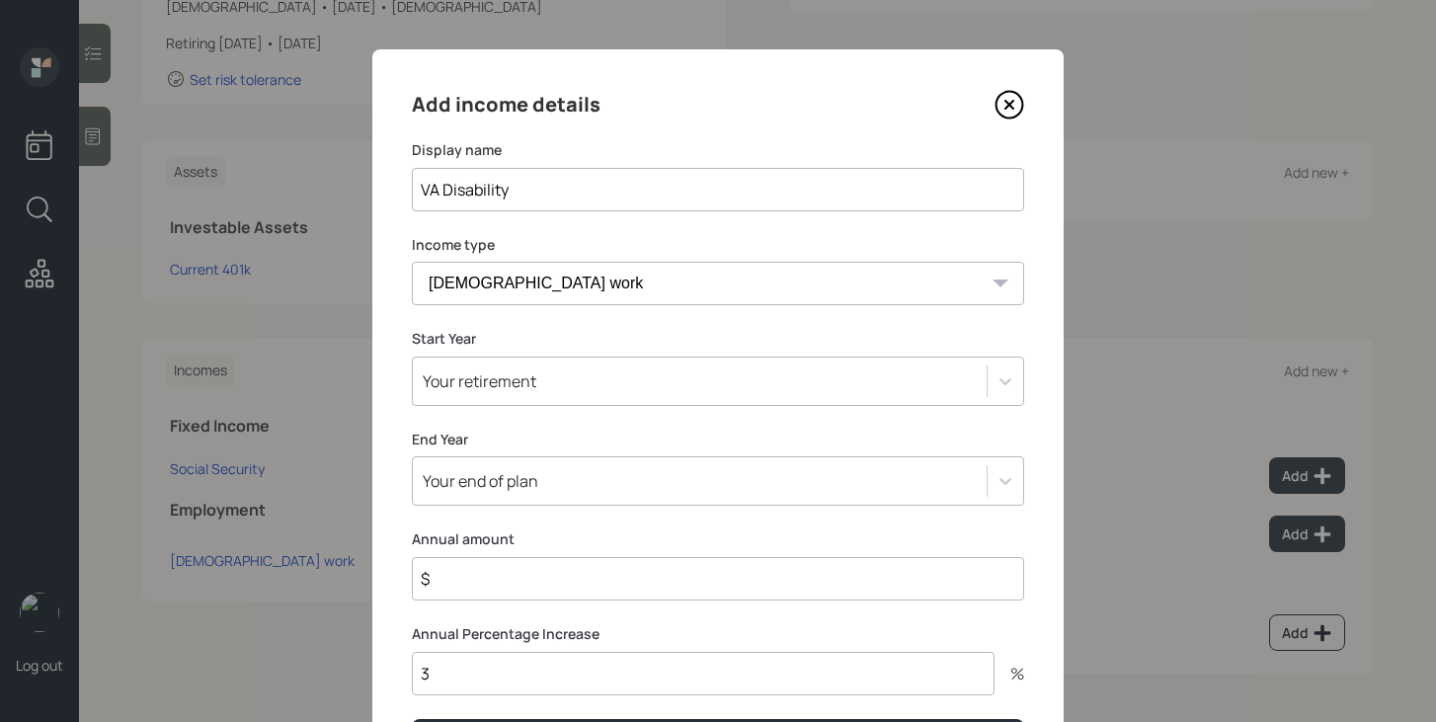
select select "other"
click at [412, 262] on select "[DEMOGRAPHIC_DATA] work [DEMOGRAPHIC_DATA] work Self employment Other" at bounding box center [718, 283] width 612 height 43
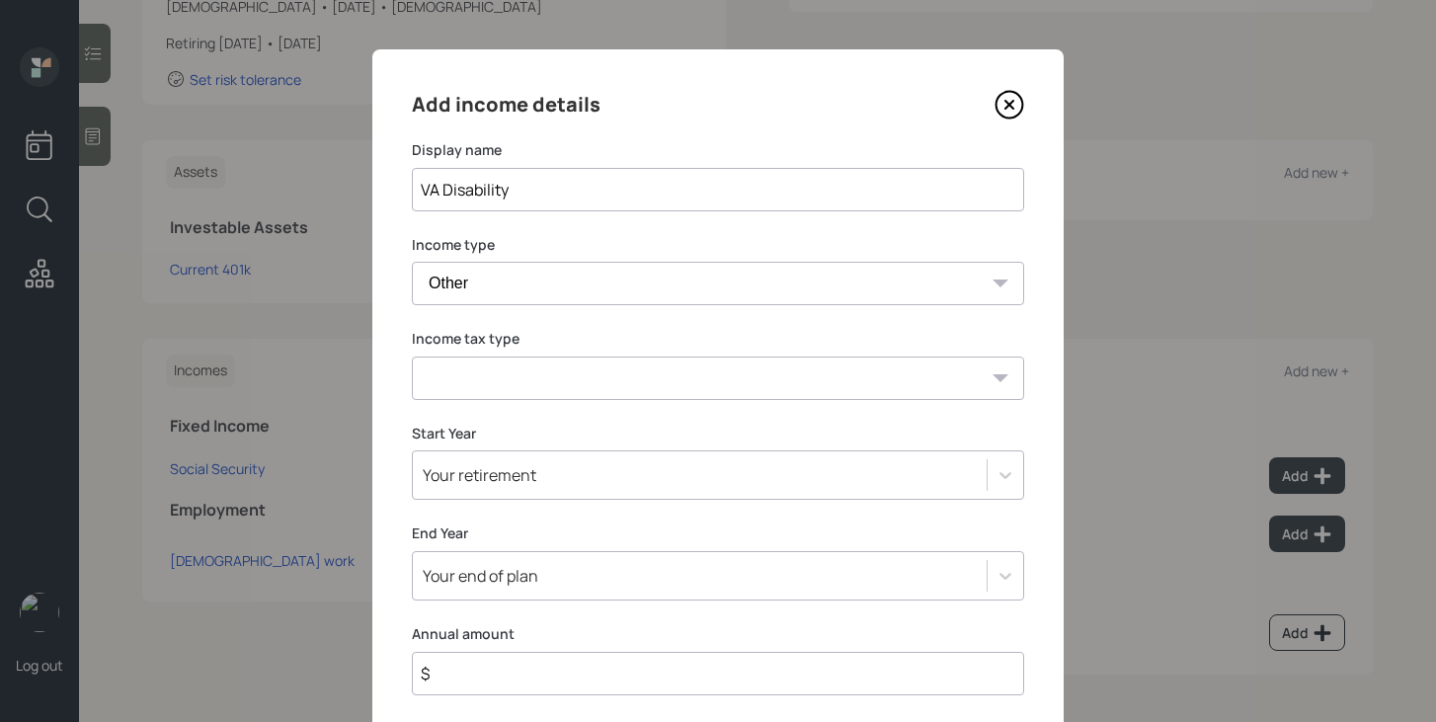
click at [594, 360] on select "Tax-free Earned Self Employment Alimony Royalties Pension / Annuity Interest Di…" at bounding box center [718, 378] width 612 height 43
select select "tax_free"
click at [412, 357] on select "Tax-free Earned Self Employment Alimony Royalties Pension / Annuity Interest Di…" at bounding box center [718, 378] width 612 height 43
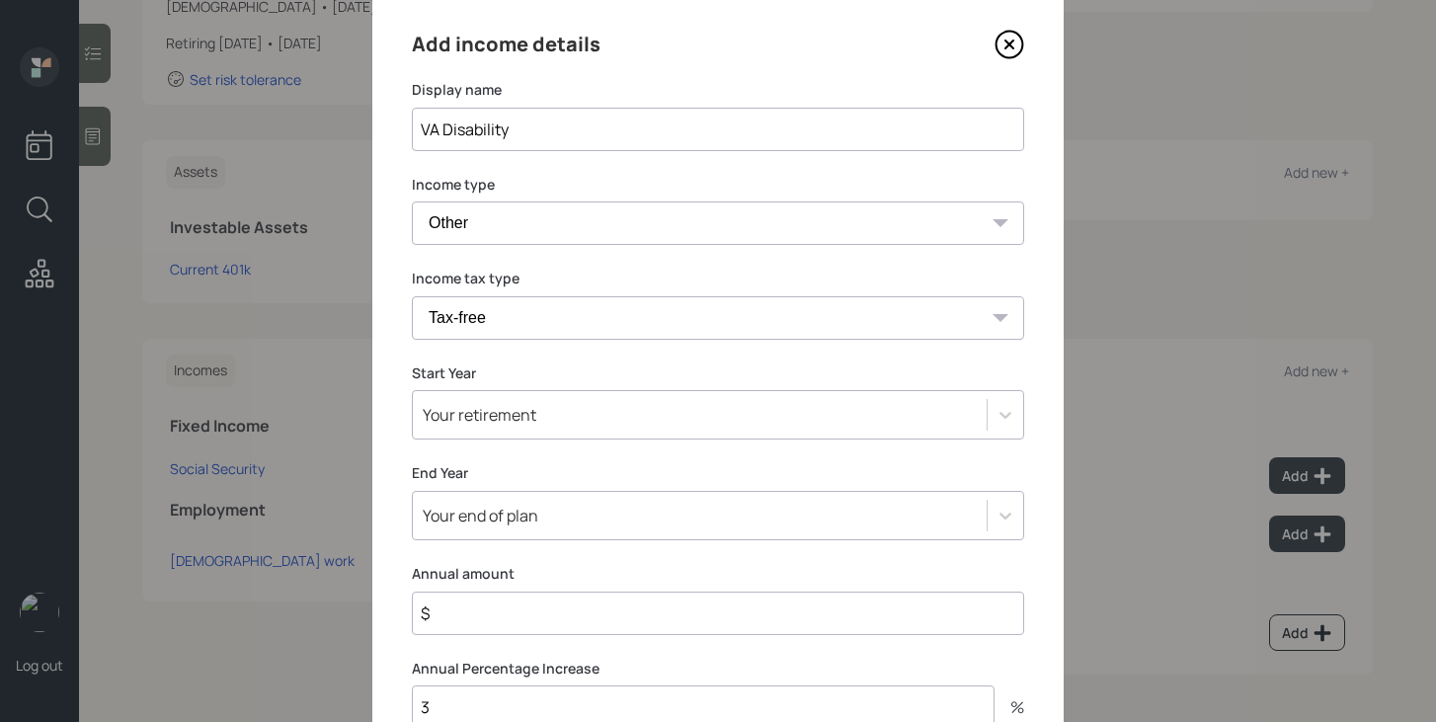
scroll to position [104, 0]
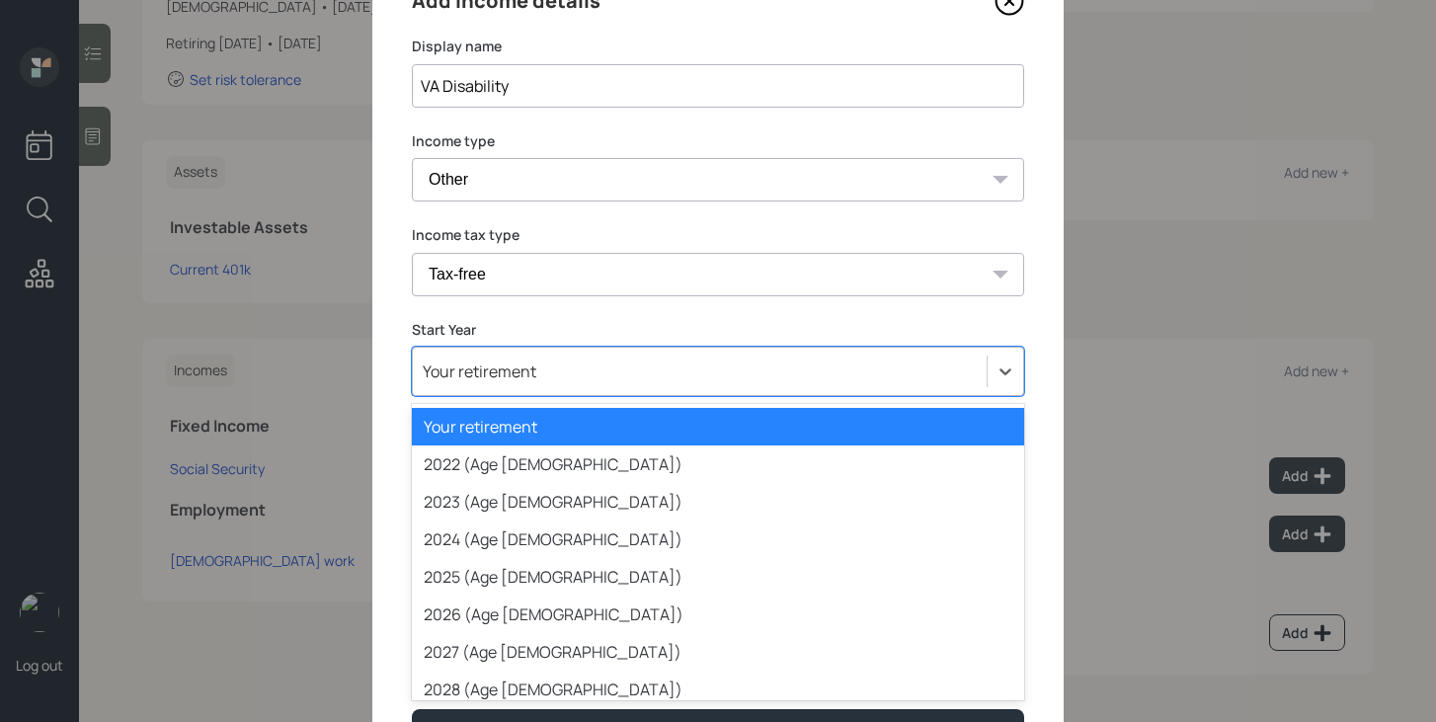
click at [588, 367] on div "Your retirement" at bounding box center [700, 372] width 574 height 34
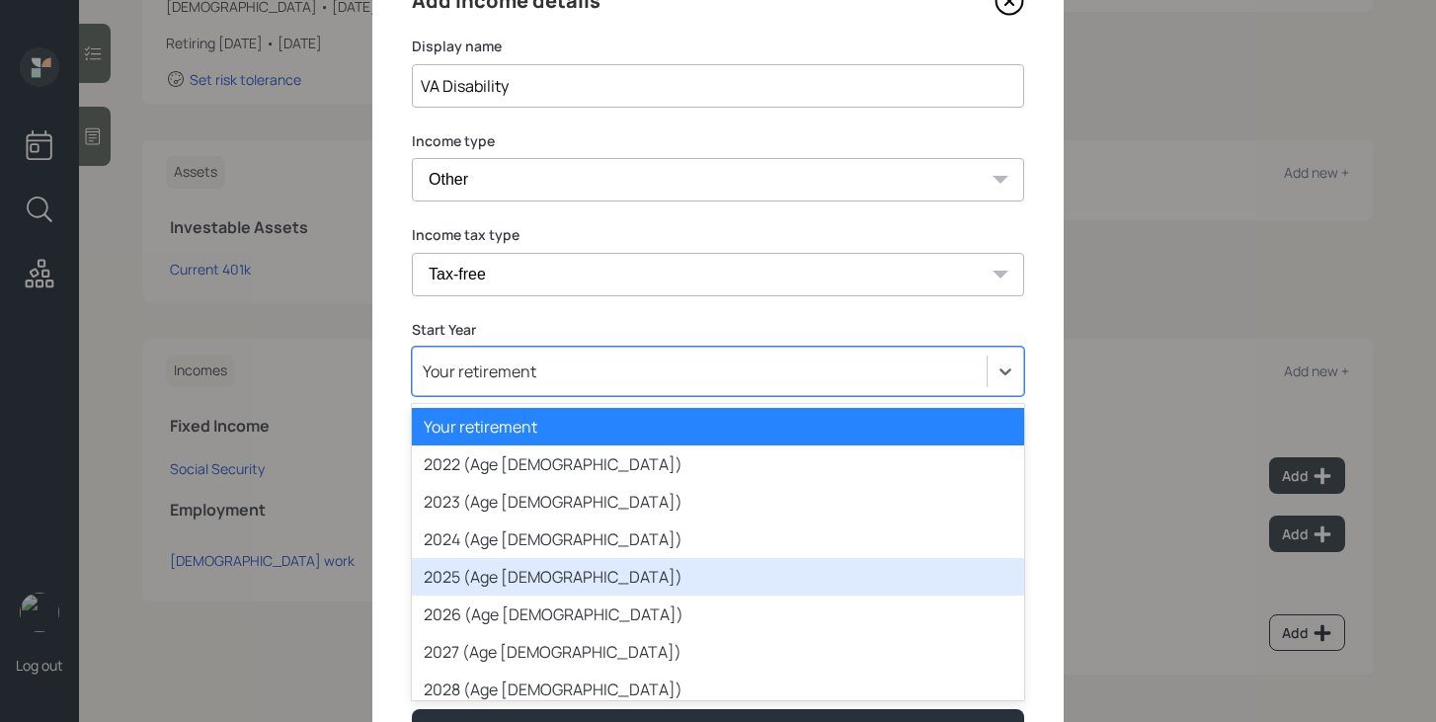
click at [523, 569] on div "2025 (Age [DEMOGRAPHIC_DATA])" at bounding box center [718, 577] width 612 height 38
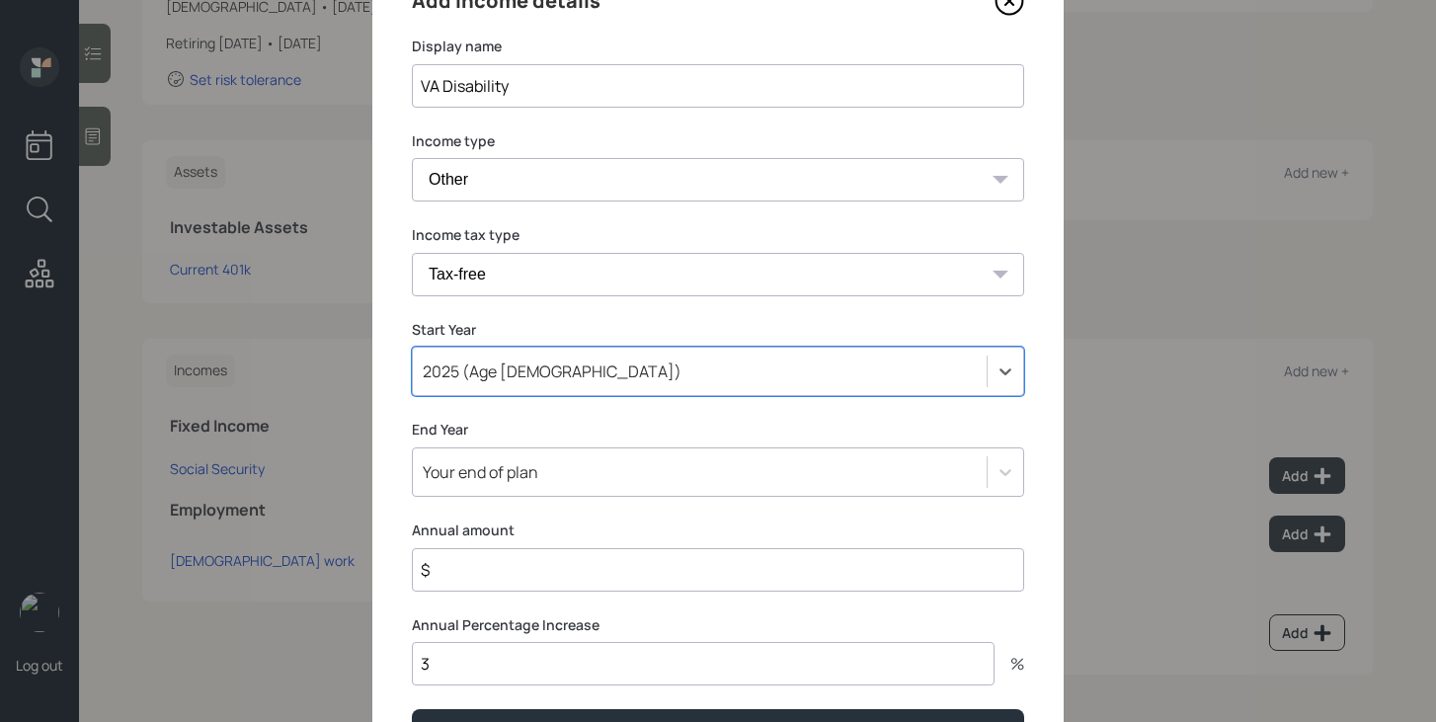
click at [531, 573] on input "$" at bounding box center [718, 569] width 612 height 43
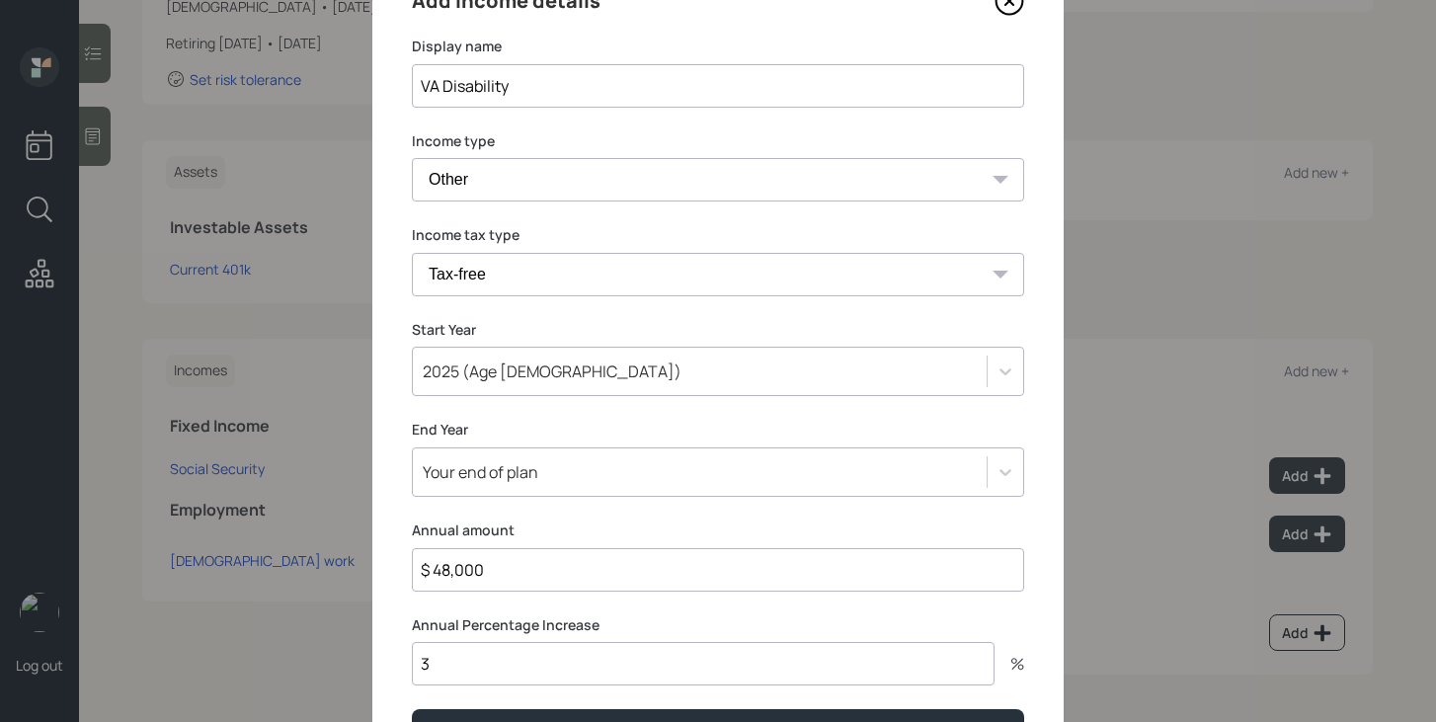
type input "$ 48,000"
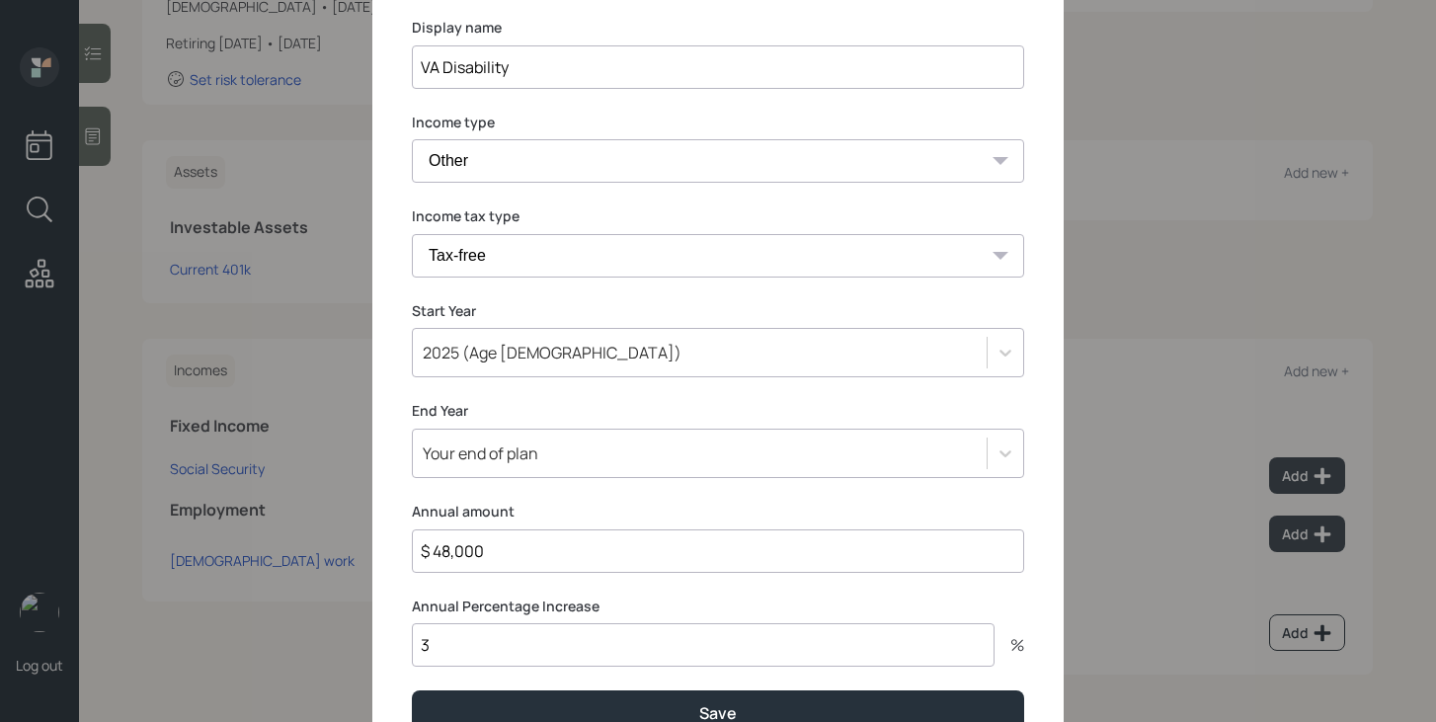
scroll to position [223, 0]
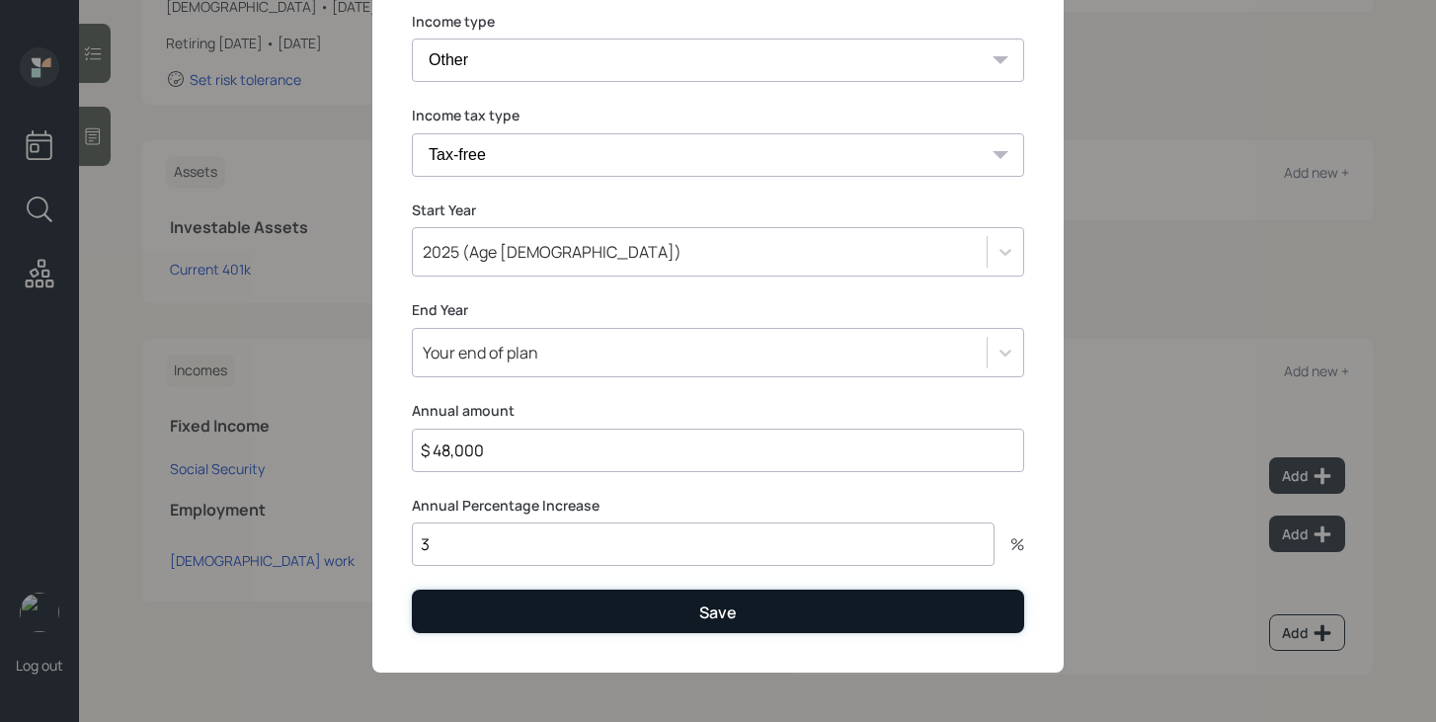
click at [533, 618] on button "Save" at bounding box center [718, 611] width 612 height 42
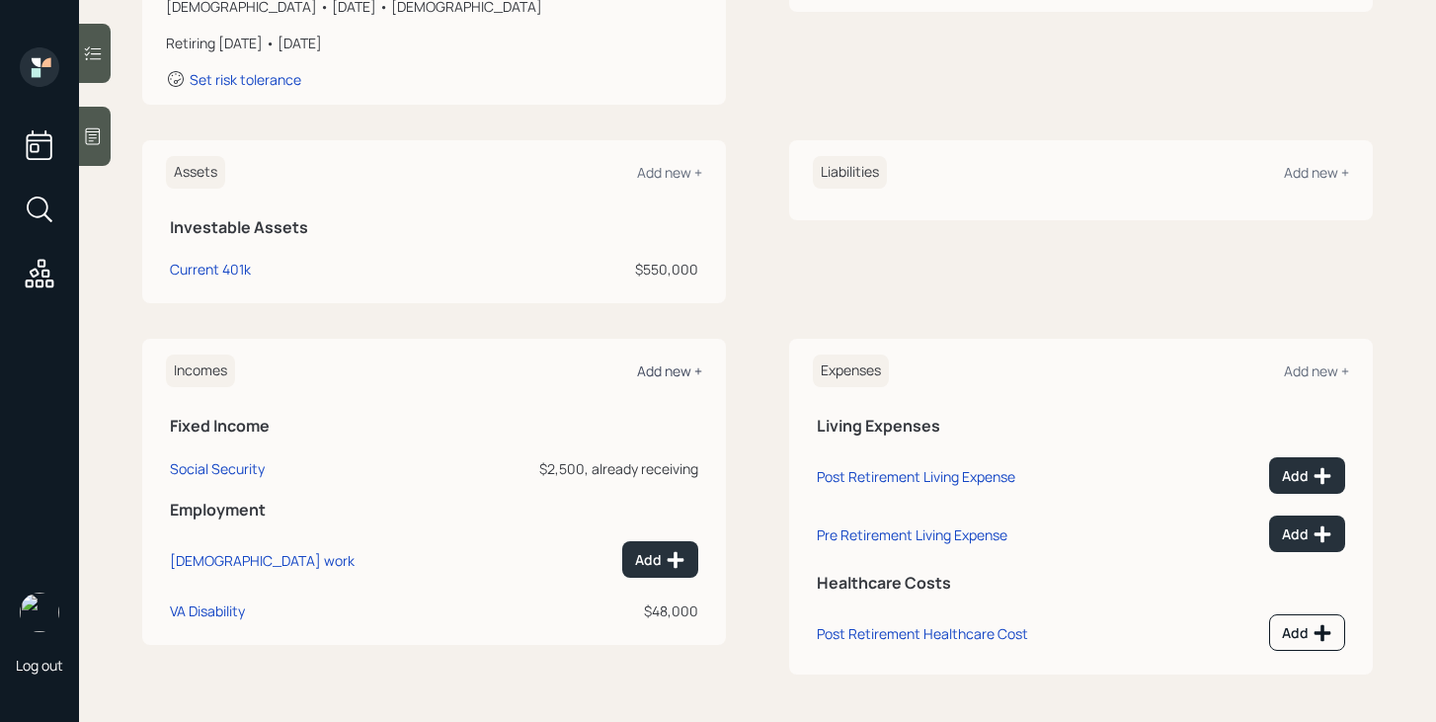
click at [657, 366] on div "Add new +" at bounding box center [669, 370] width 65 height 19
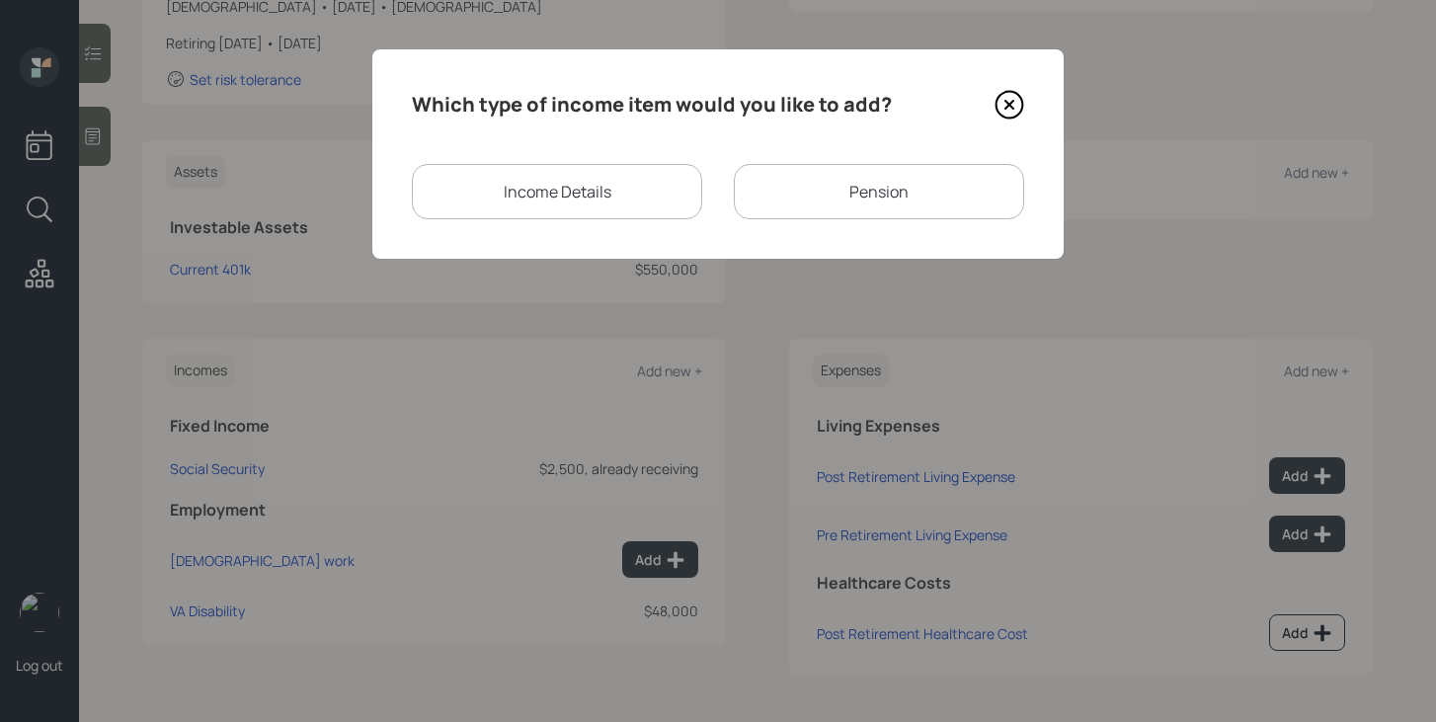
click at [815, 187] on div "Pension" at bounding box center [879, 191] width 290 height 55
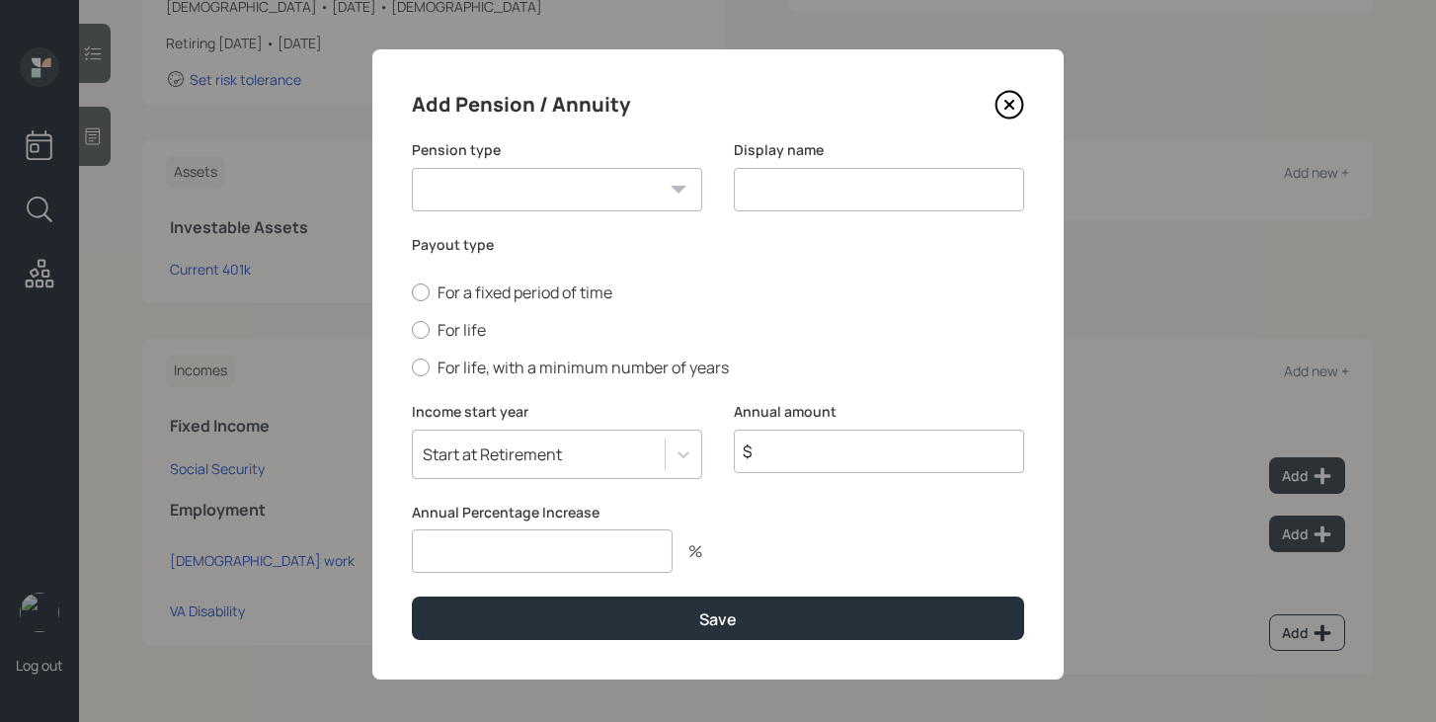
click at [596, 183] on select "Pension Annuity" at bounding box center [557, 189] width 290 height 43
select select "pension"
click at [412, 168] on select "Pension Annuity" at bounding box center [557, 189] width 290 height 43
click at [811, 176] on input at bounding box center [879, 189] width 290 height 43
type input "Air Force Pension"
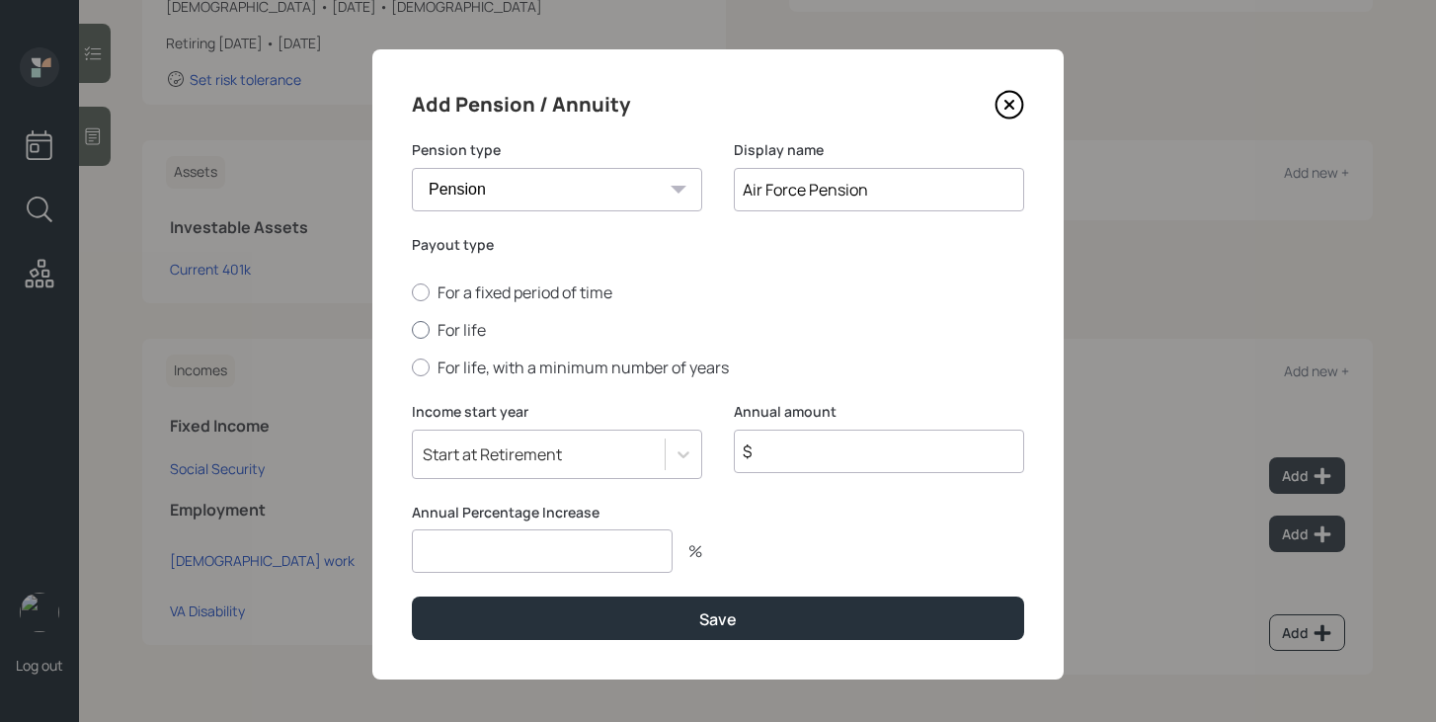
click at [447, 337] on label "For life" at bounding box center [718, 330] width 612 height 22
click at [412, 331] on input "For life" at bounding box center [411, 330] width 1 height 1
radio input "true"
click at [783, 453] on input "$" at bounding box center [879, 451] width 290 height 43
type input "$ 24,000"
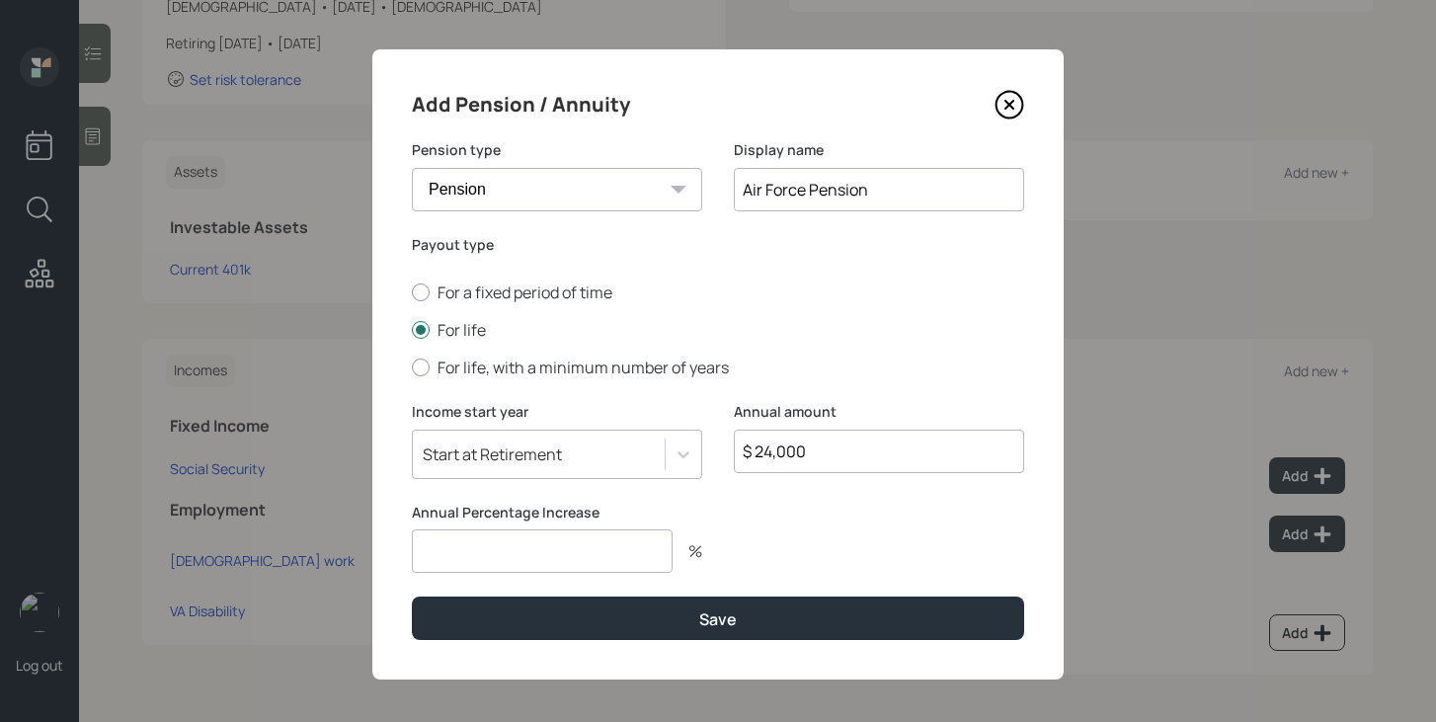
click at [596, 549] on input "number" at bounding box center [542, 550] width 261 height 43
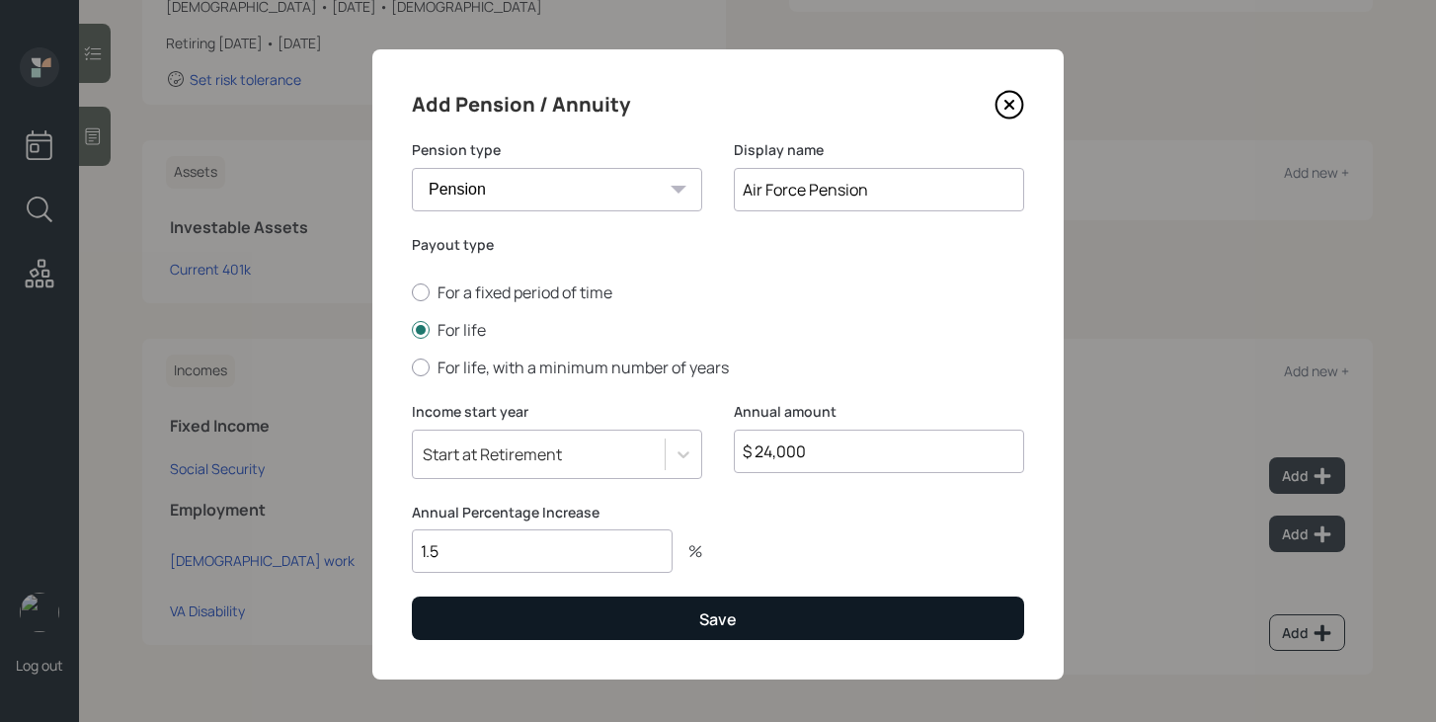
type input "1.5"
click at [619, 616] on button "Save" at bounding box center [718, 617] width 612 height 42
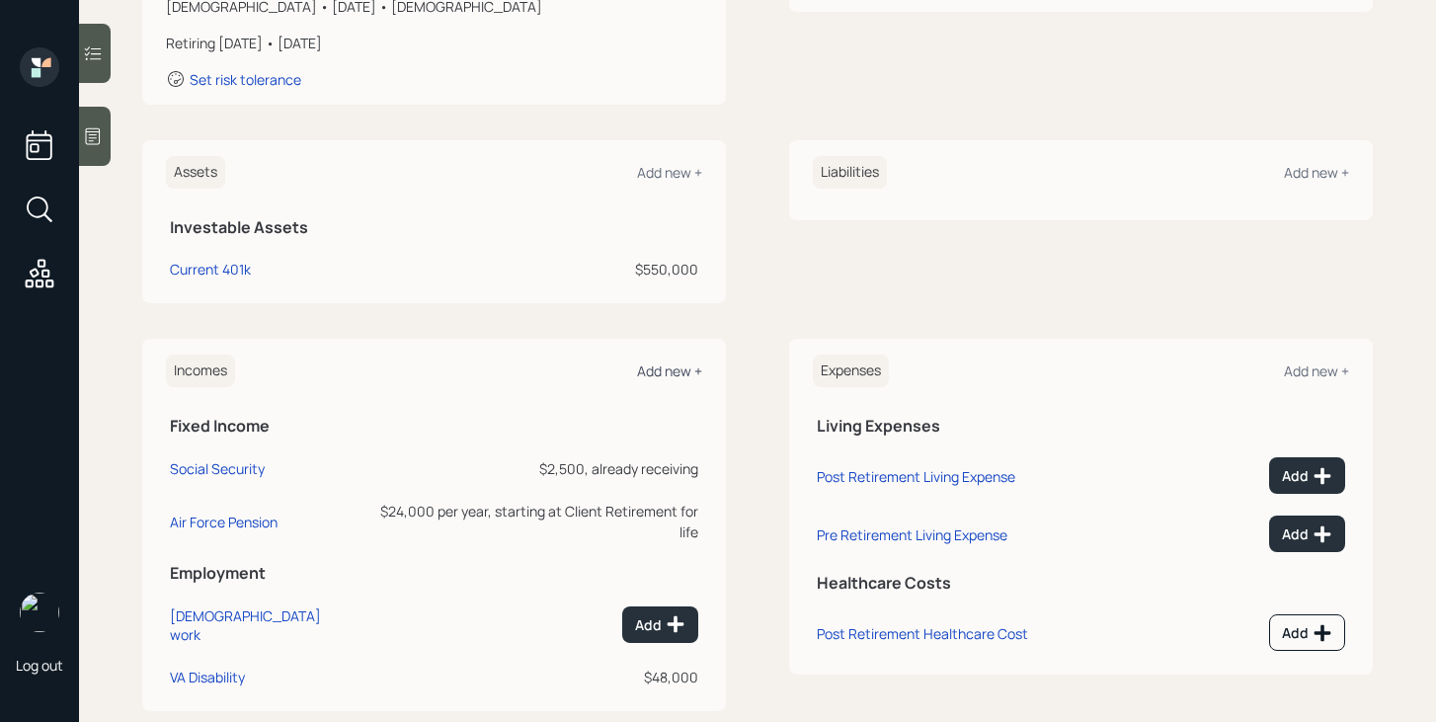
click at [672, 372] on div "Add new +" at bounding box center [669, 370] width 65 height 19
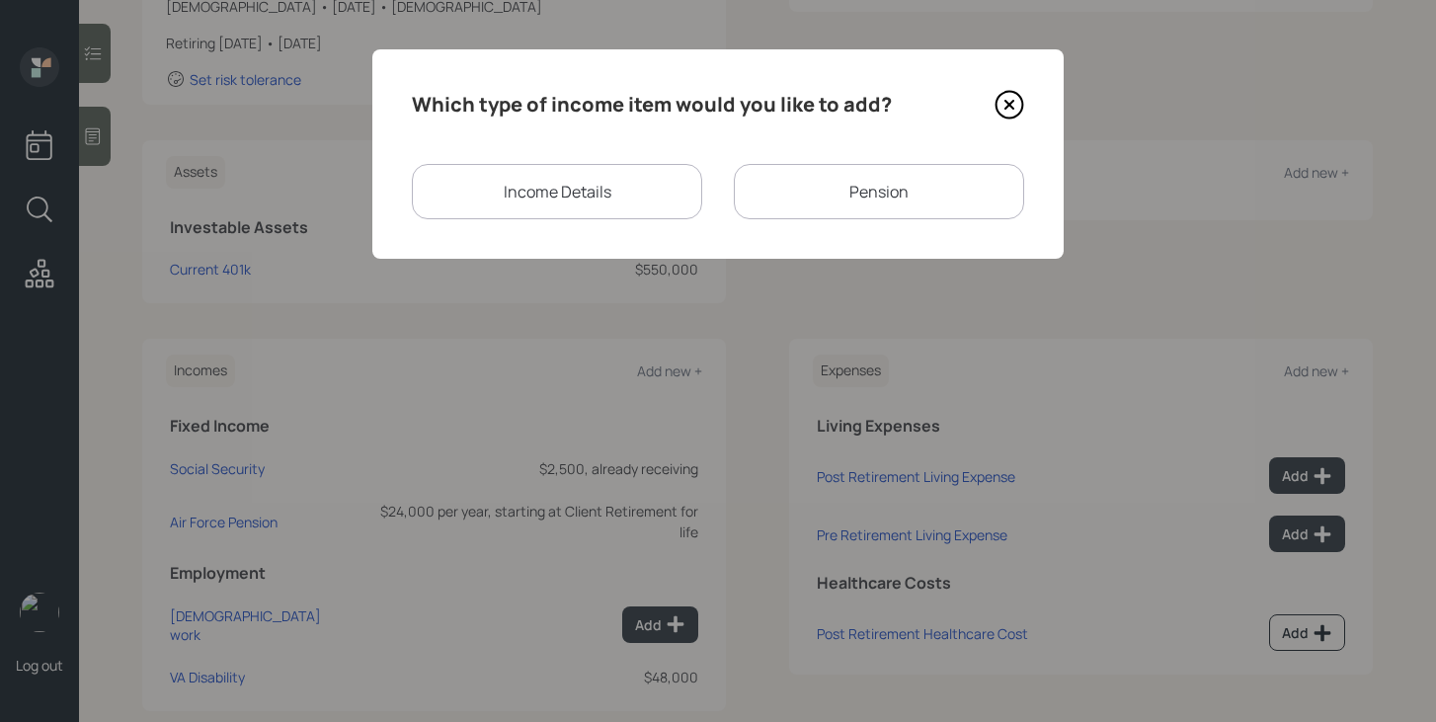
click at [822, 190] on div "Pension" at bounding box center [879, 191] width 290 height 55
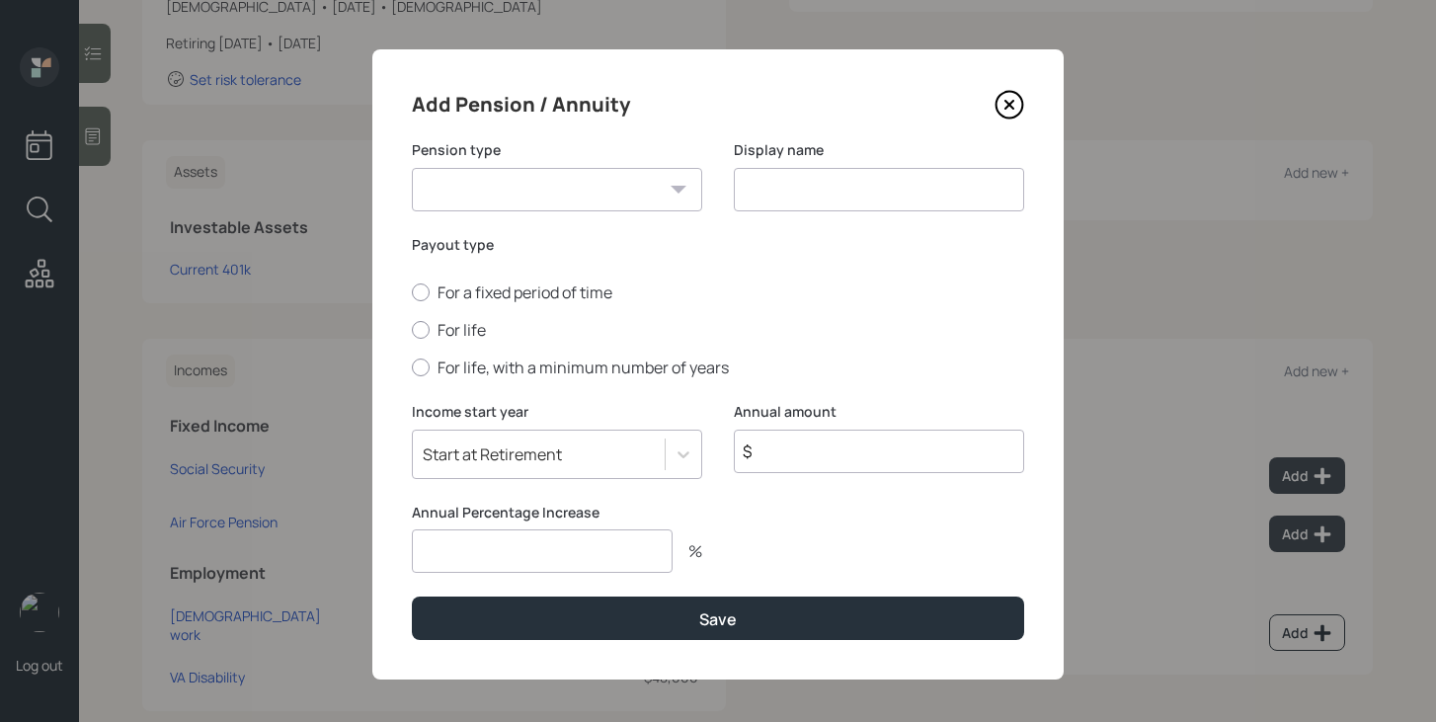
click at [647, 190] on select "Pension Annuity" at bounding box center [557, 189] width 290 height 43
select select "pension"
click at [412, 168] on select "Pension Annuity" at bounding box center [557, 189] width 290 height 43
click at [804, 190] on input at bounding box center [879, 189] width 290 height 43
type input "Pension"
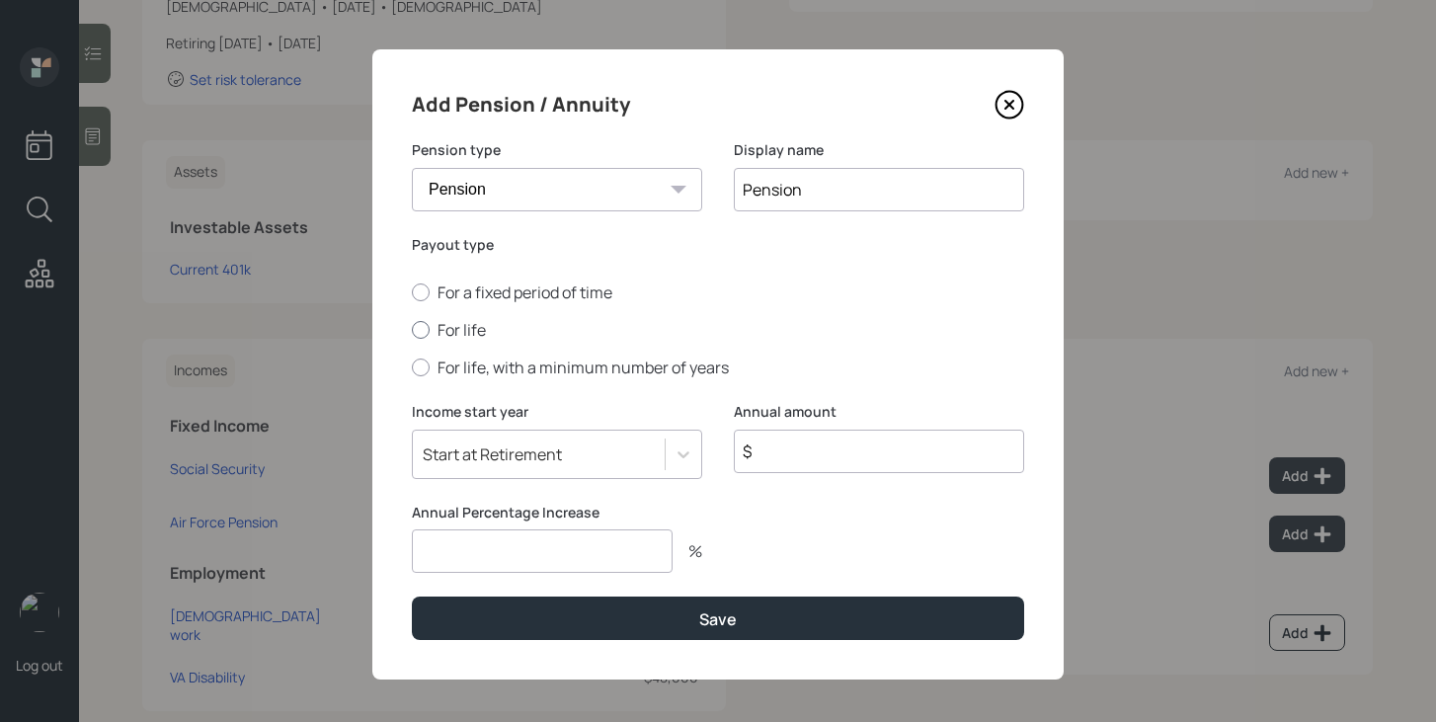
click at [438, 335] on label "For life" at bounding box center [718, 330] width 612 height 22
click at [412, 331] on input "For life" at bounding box center [411, 330] width 1 height 1
radio input "true"
click at [806, 456] on input "$" at bounding box center [879, 451] width 290 height 43
type input "$ 13,200"
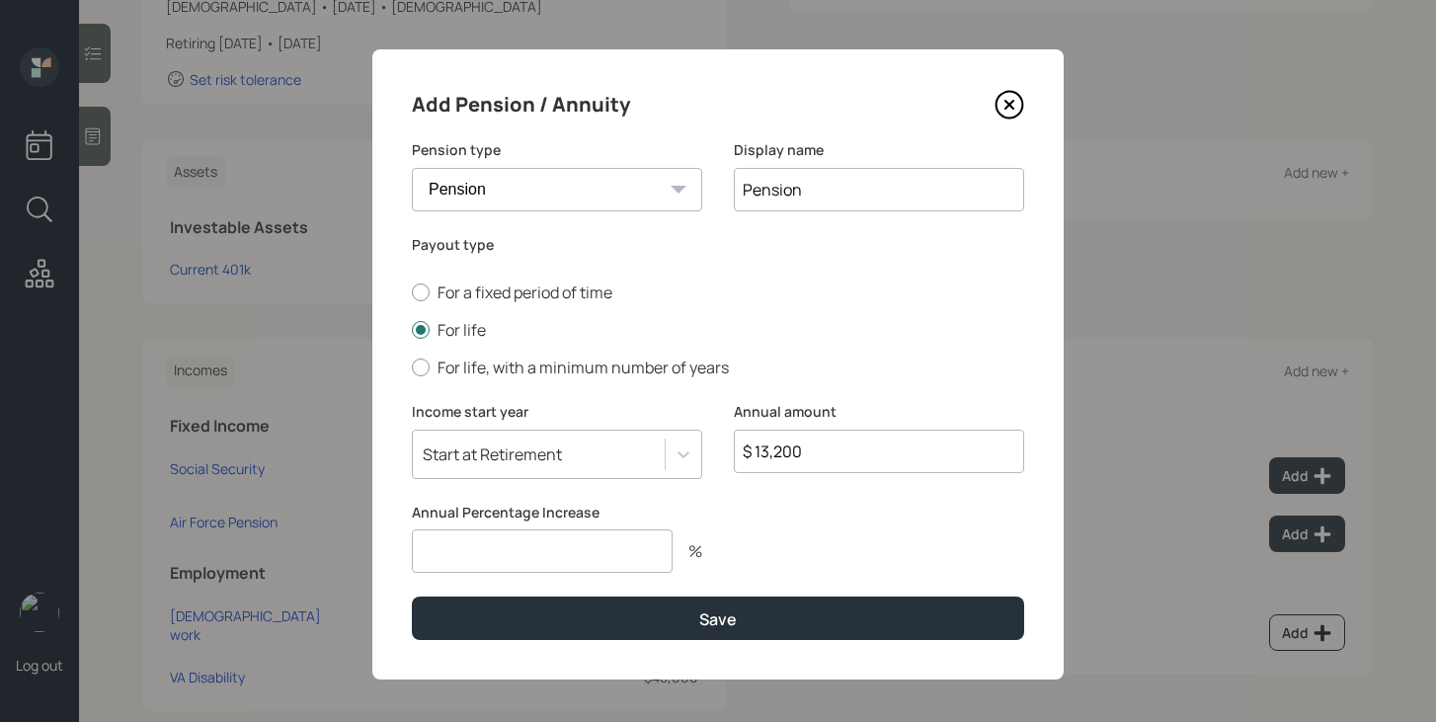
click at [579, 570] on input "number" at bounding box center [542, 550] width 261 height 43
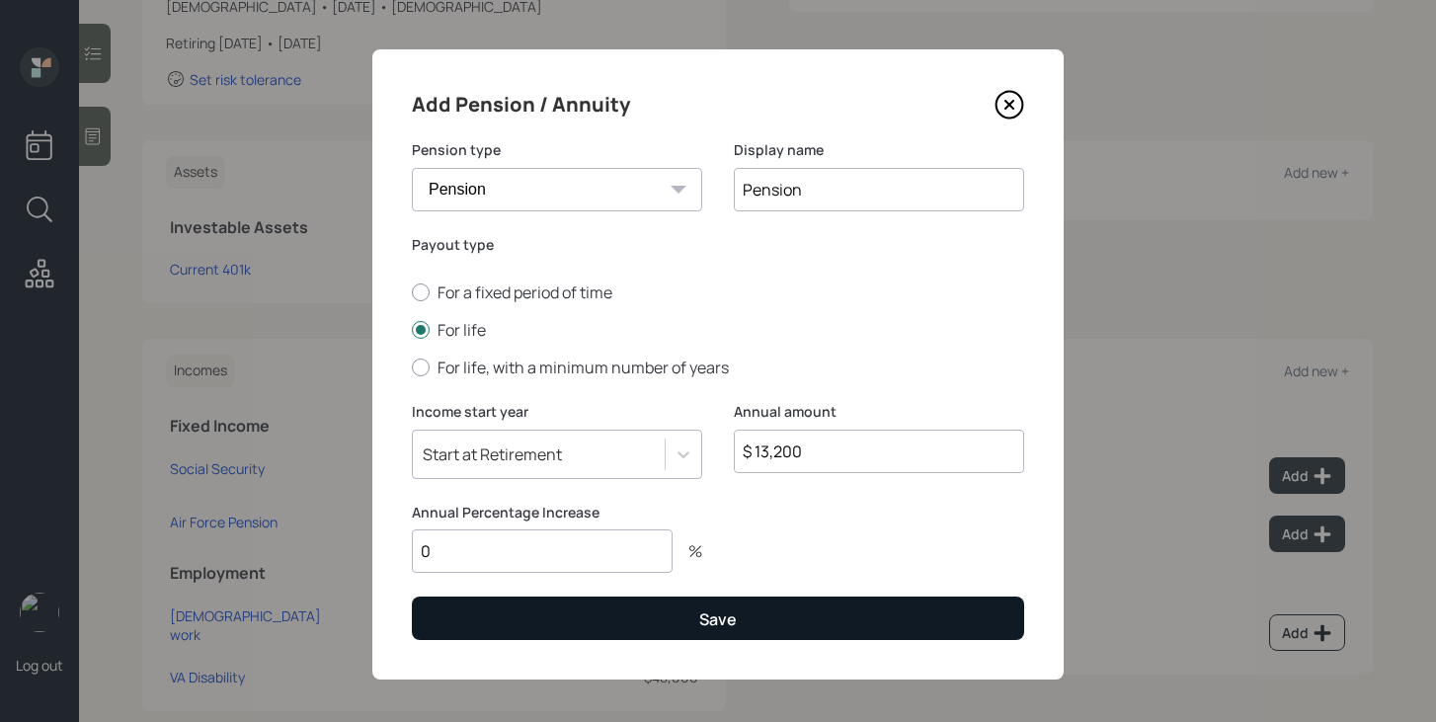
type input "0"
click at [561, 623] on button "Save" at bounding box center [718, 617] width 612 height 42
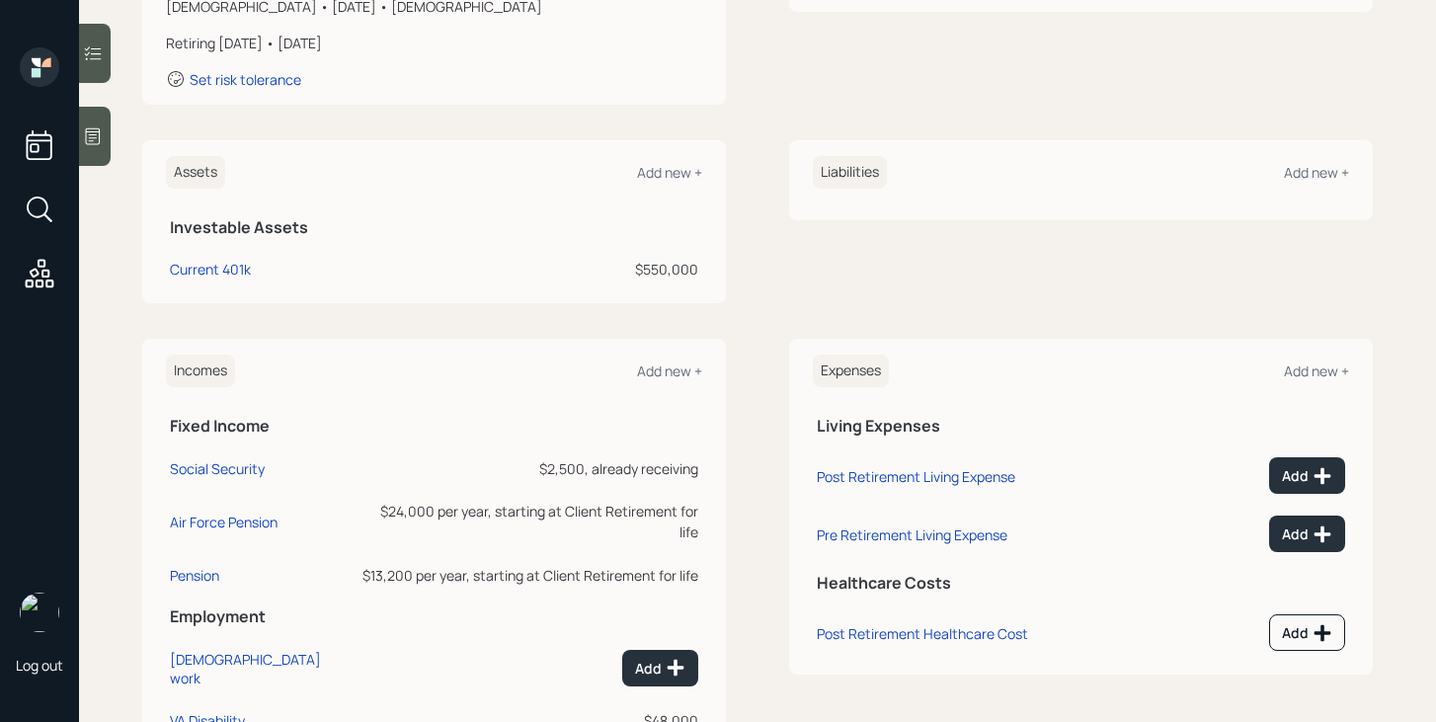
scroll to position [424, 0]
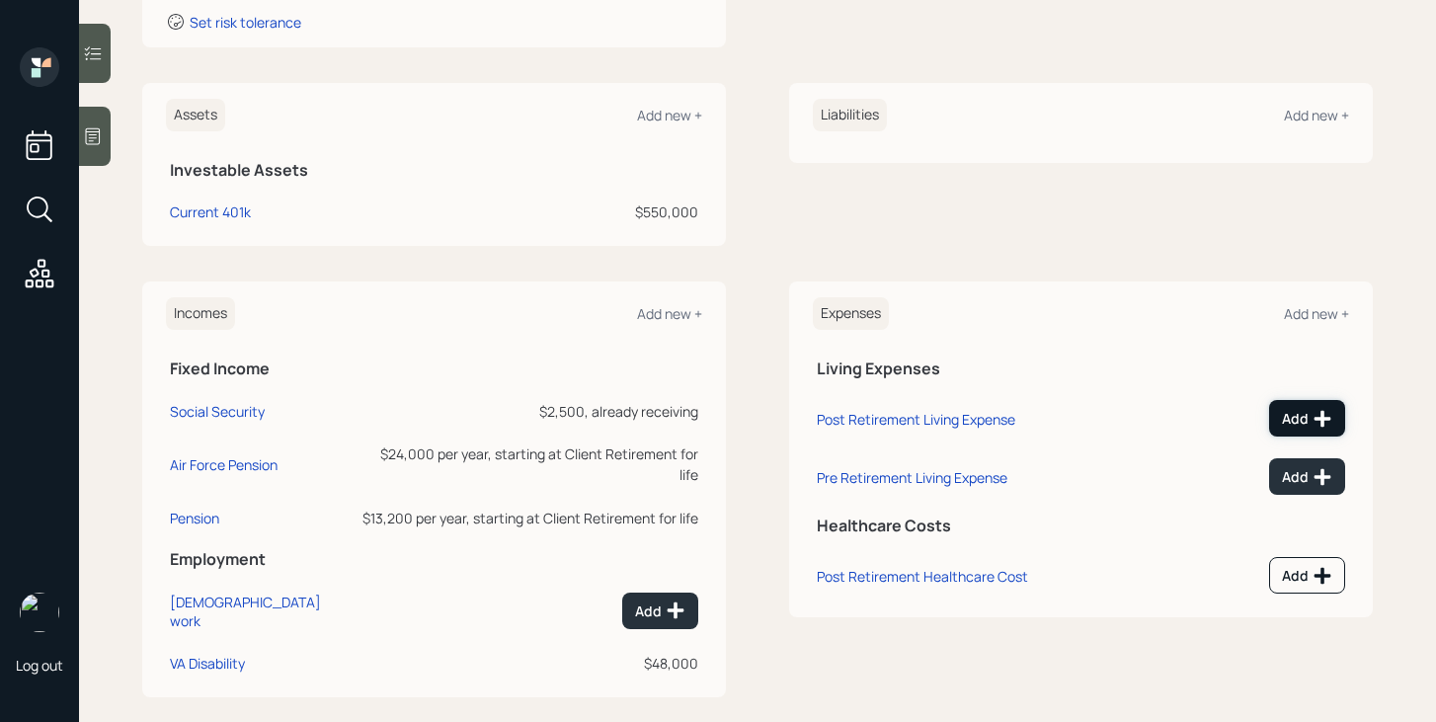
click at [1314, 423] on icon at bounding box center [1322, 419] width 20 height 20
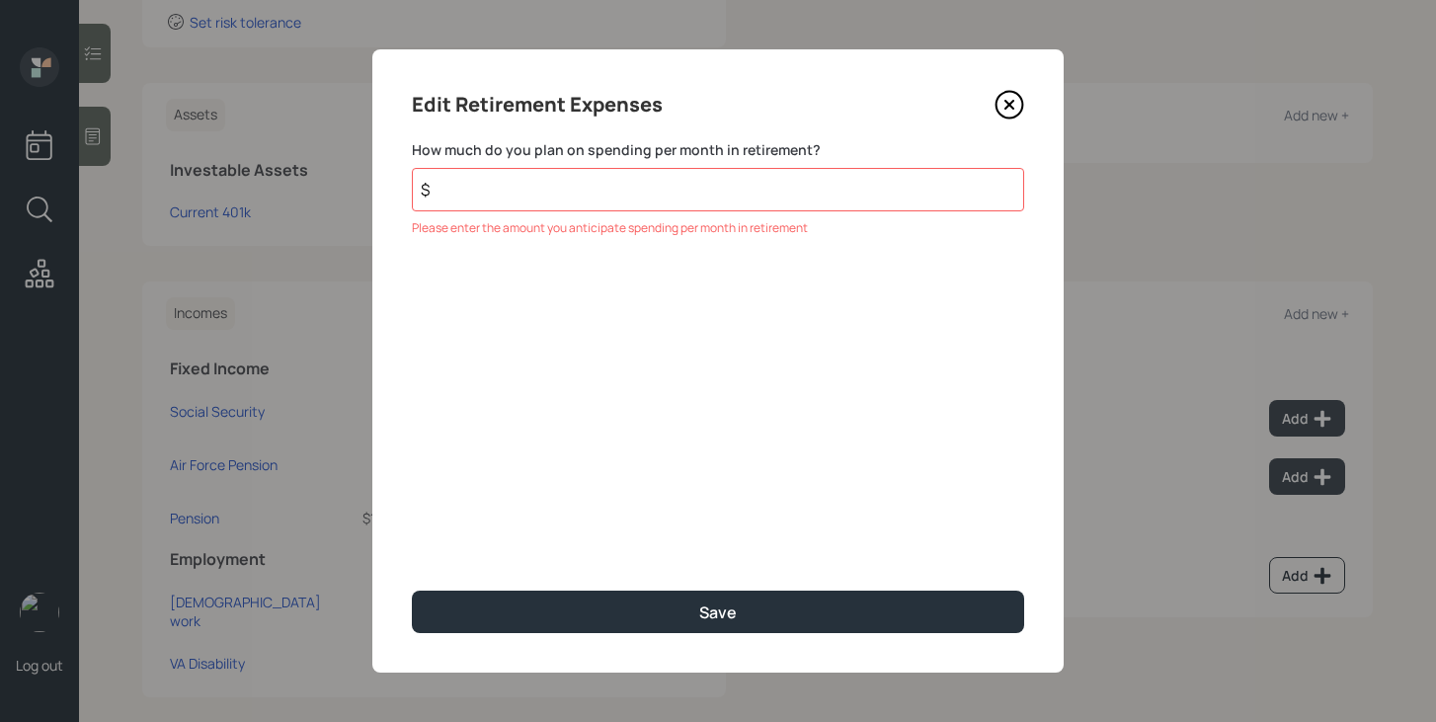
click at [1013, 102] on icon at bounding box center [1009, 105] width 30 height 30
